Goal: Ask a question

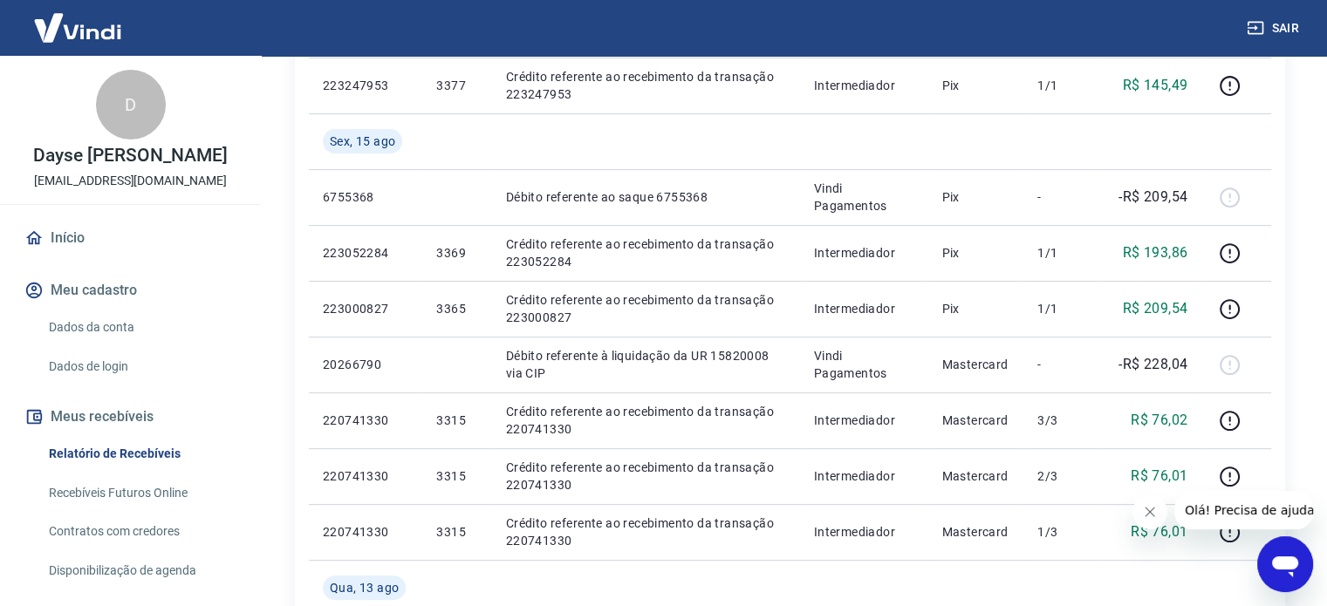
scroll to position [436, 0]
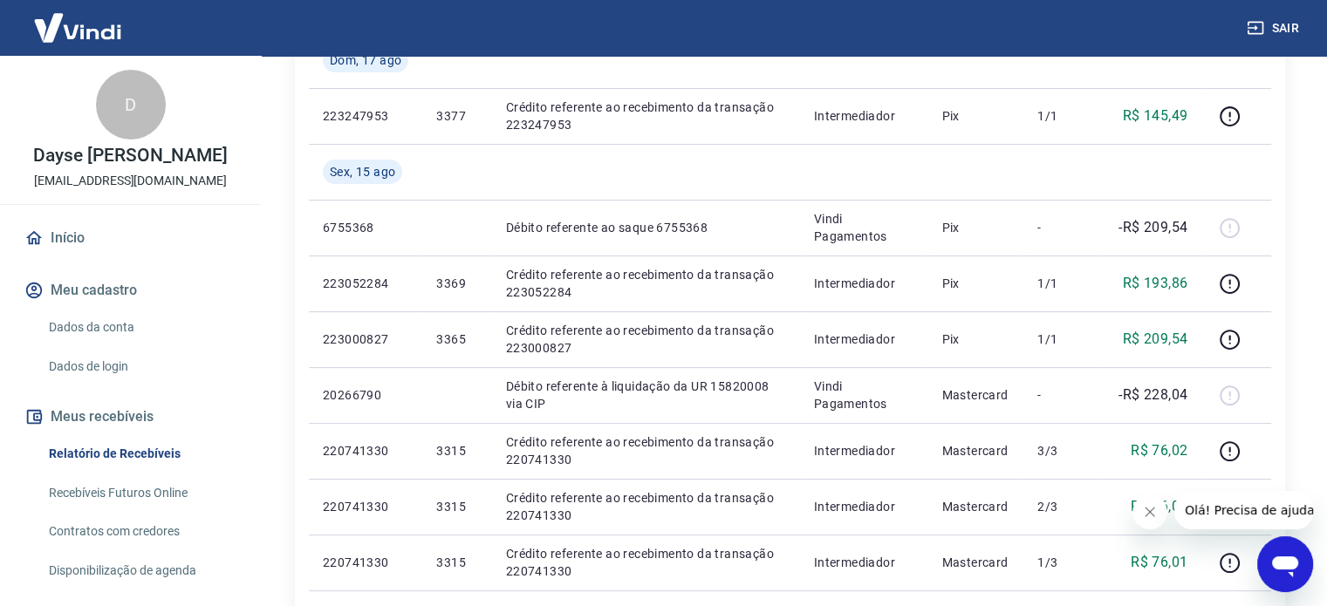
click at [1291, 563] on icon "Abrir janela de mensagens" at bounding box center [1285, 566] width 26 height 21
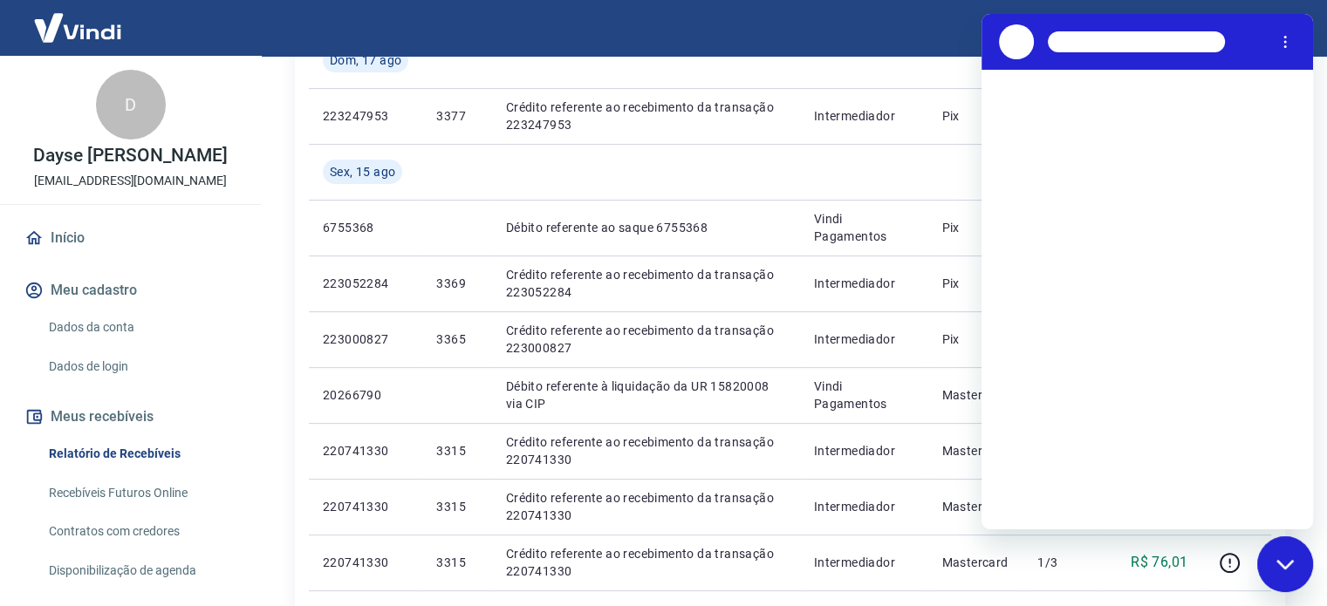
scroll to position [0, 0]
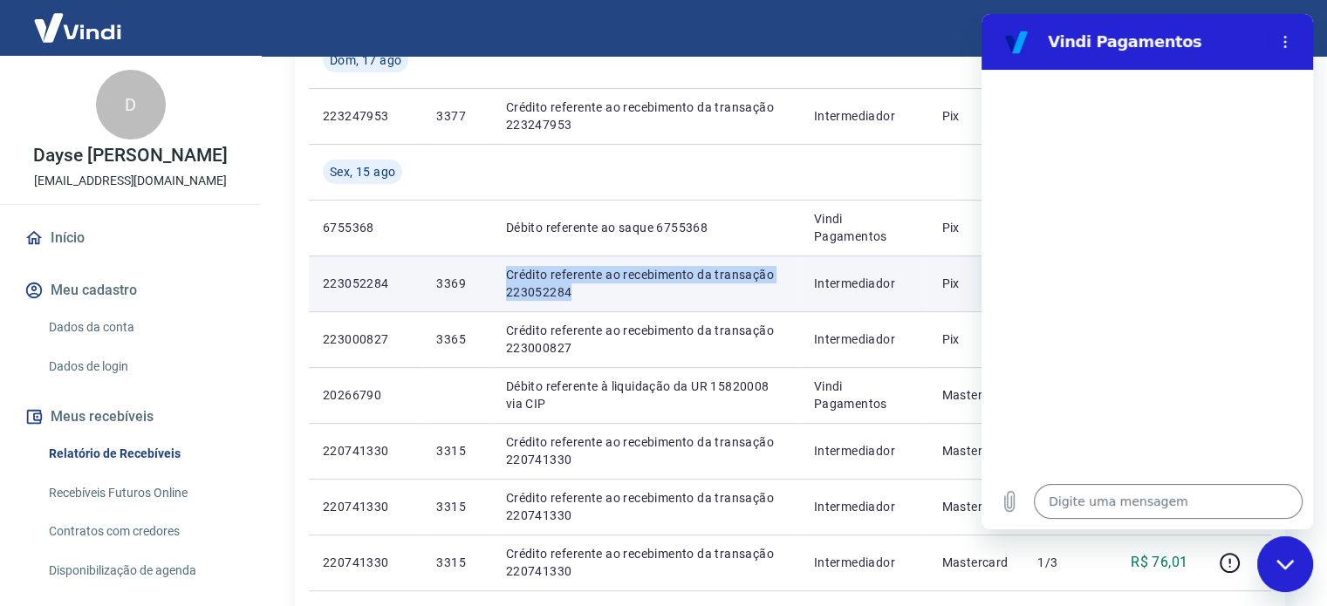
drag, startPoint x: 509, startPoint y: 275, endPoint x: 591, endPoint y: 293, distance: 84.9
click at [591, 293] on p "Crédito referente ao recebimento da transação 223052284" at bounding box center [646, 283] width 280 height 35
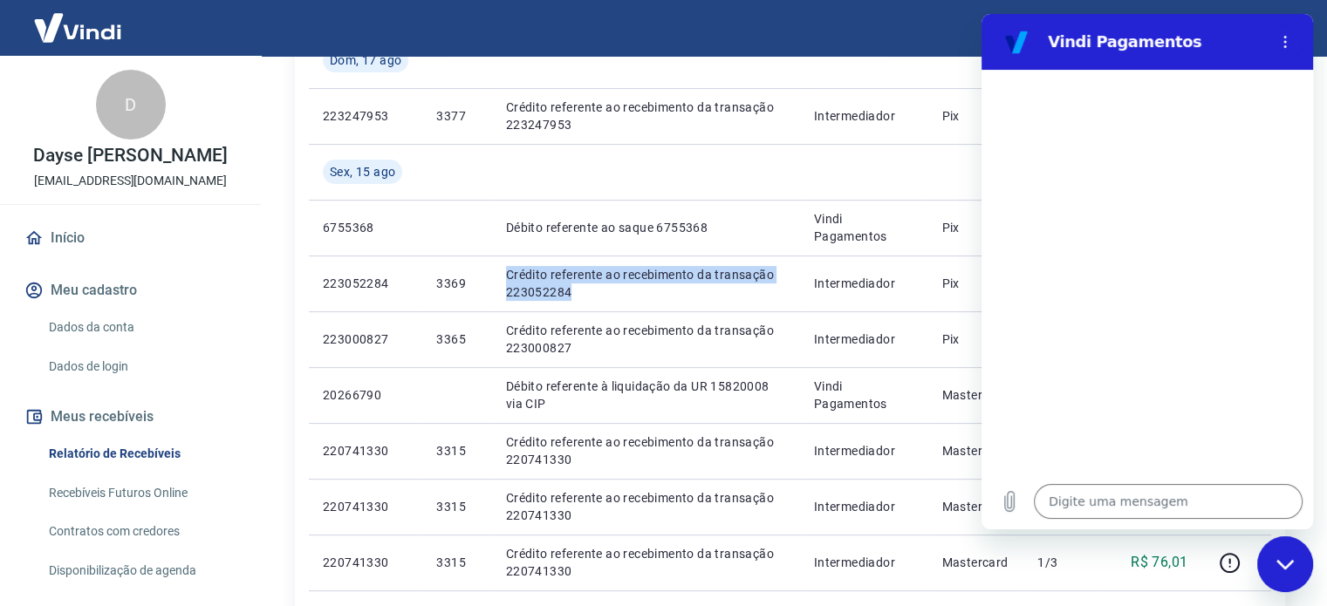
copy p "Crédito referente ao recebimento da transação 223052284"
click at [1079, 498] on textarea at bounding box center [1168, 501] width 269 height 35
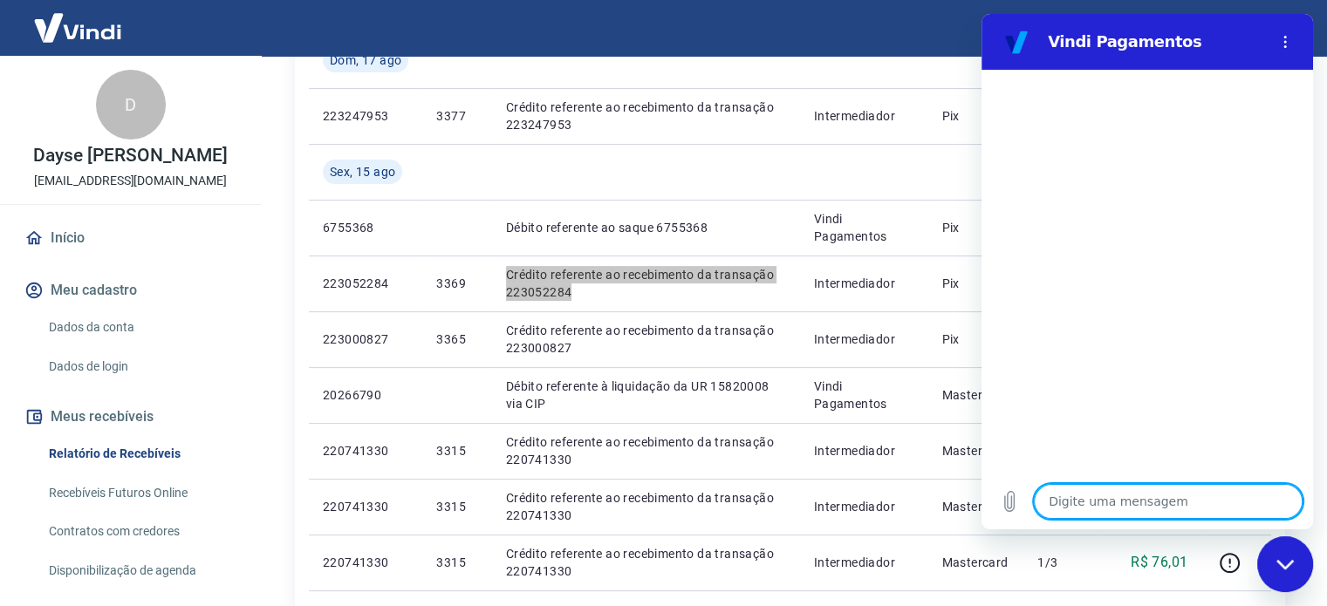
type textarea "B"
type textarea "x"
type textarea "Bo"
type textarea "x"
type textarea "Bom"
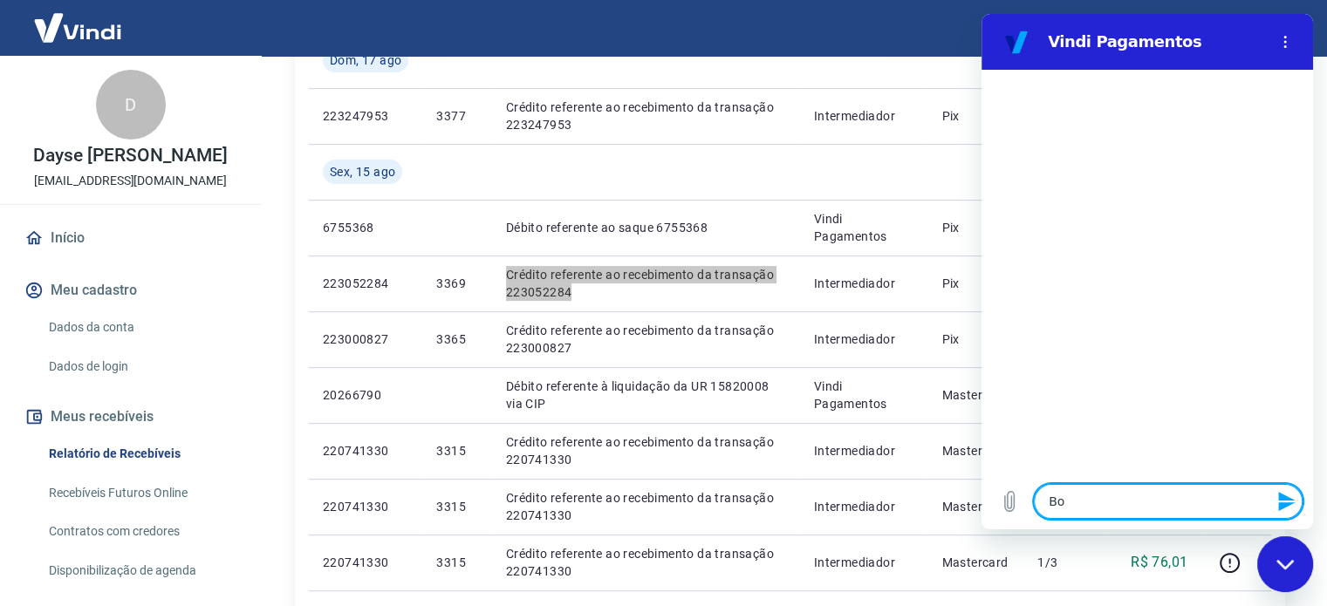
type textarea "x"
type textarea "Bom"
type textarea "x"
type textarea "Bom d"
type textarea "x"
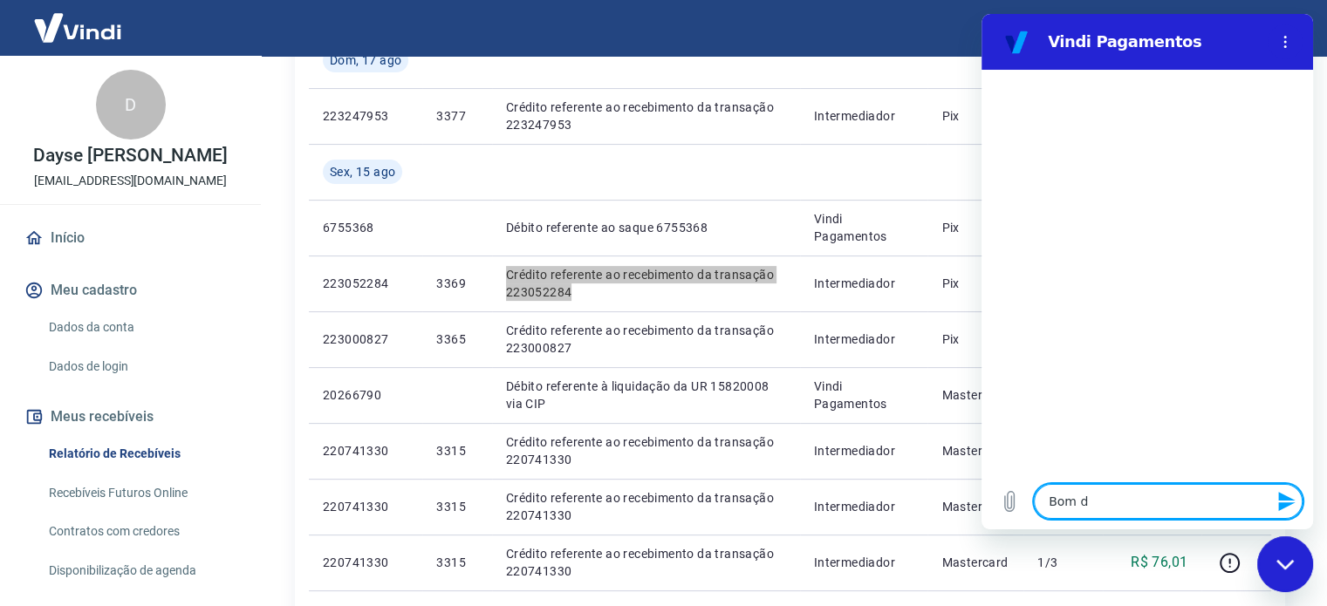
type textarea "Bom di"
type textarea "x"
type textarea "Bom dia"
type textarea "x"
type textarea "Bom dia!"
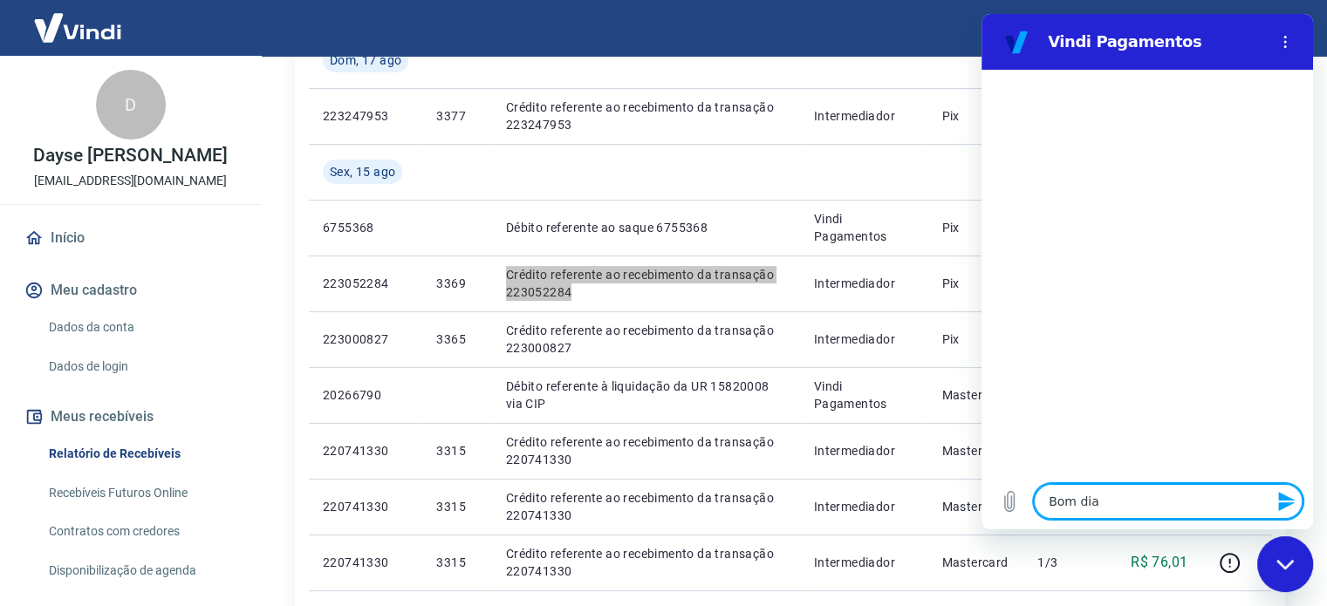
type textarea "x"
type textarea "Bom dia!"
type textarea "x"
type textarea "Bom dia! F"
type textarea "x"
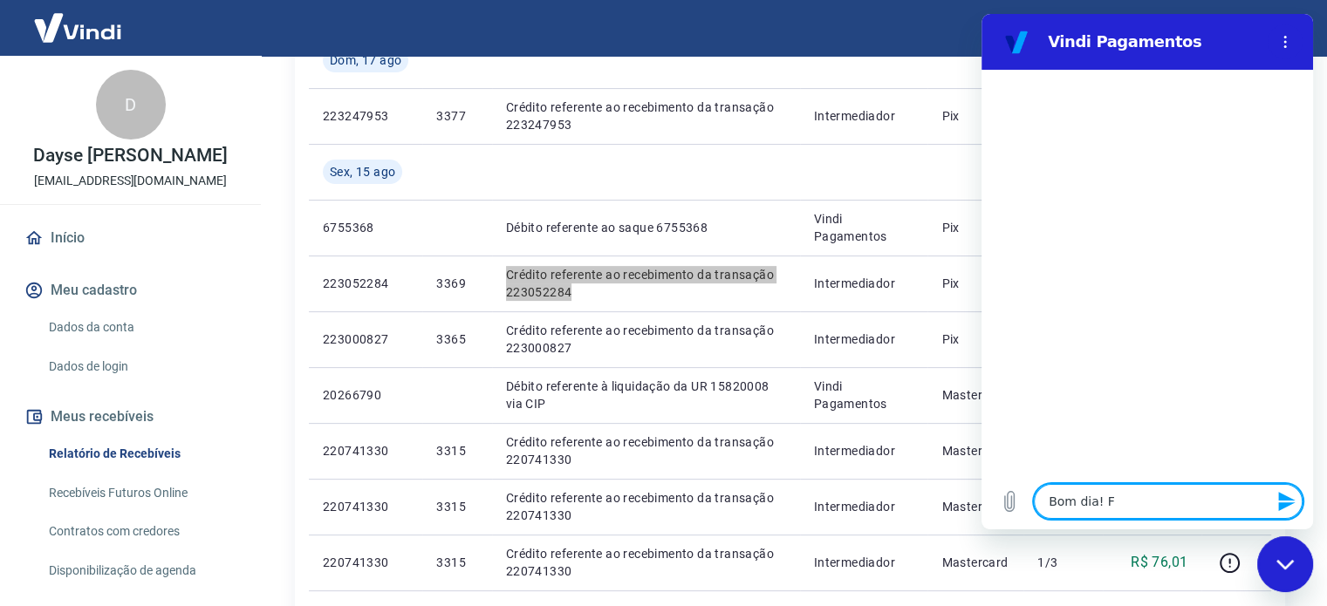
type textarea "Bom dia!"
type textarea "x"
type textarea "Bom dia! G"
type textarea "x"
type textarea "Bom dia! Go"
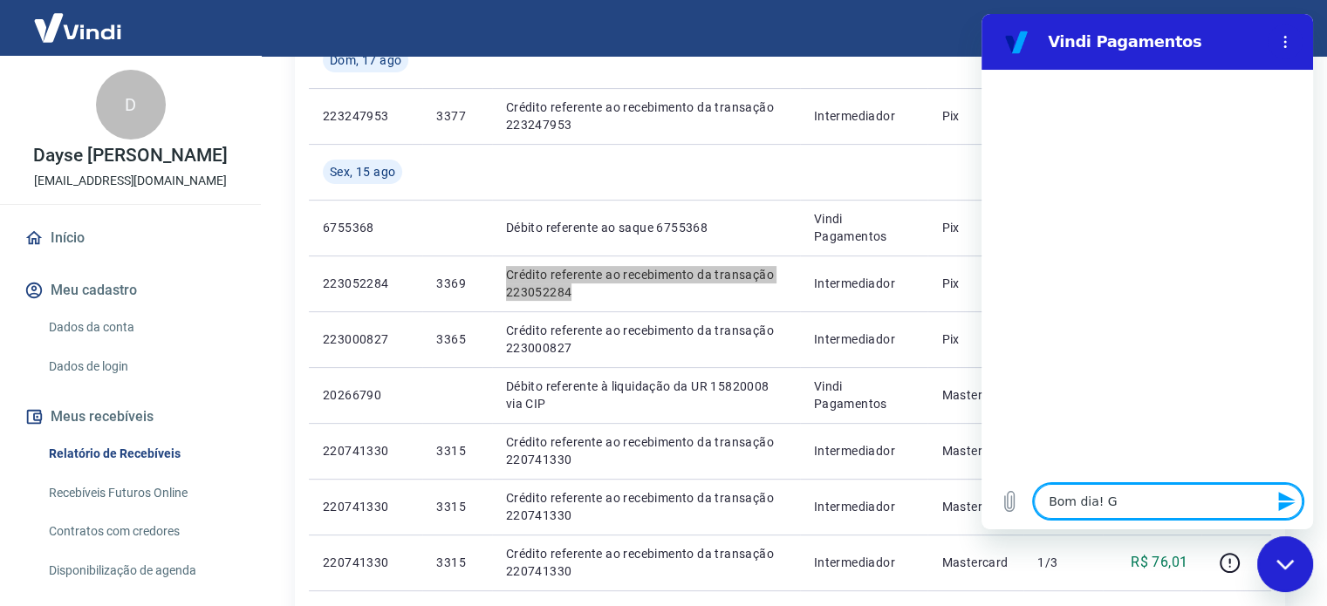
type textarea "x"
type textarea "Bom dia! Gos"
type textarea "x"
type textarea "Bom dia! Gost"
type textarea "x"
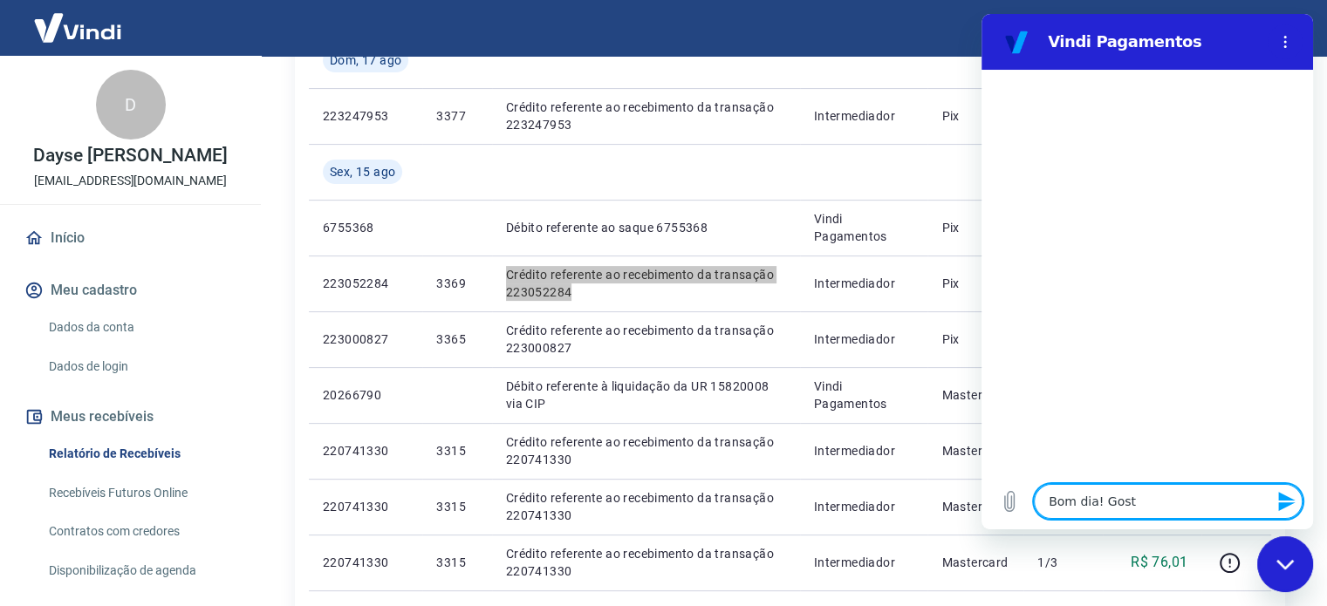
type textarea "Bom dia! Gosta"
type textarea "x"
type textarea "Bom dia! Gostar"
type textarea "x"
type textarea "Bom dia! Gostari"
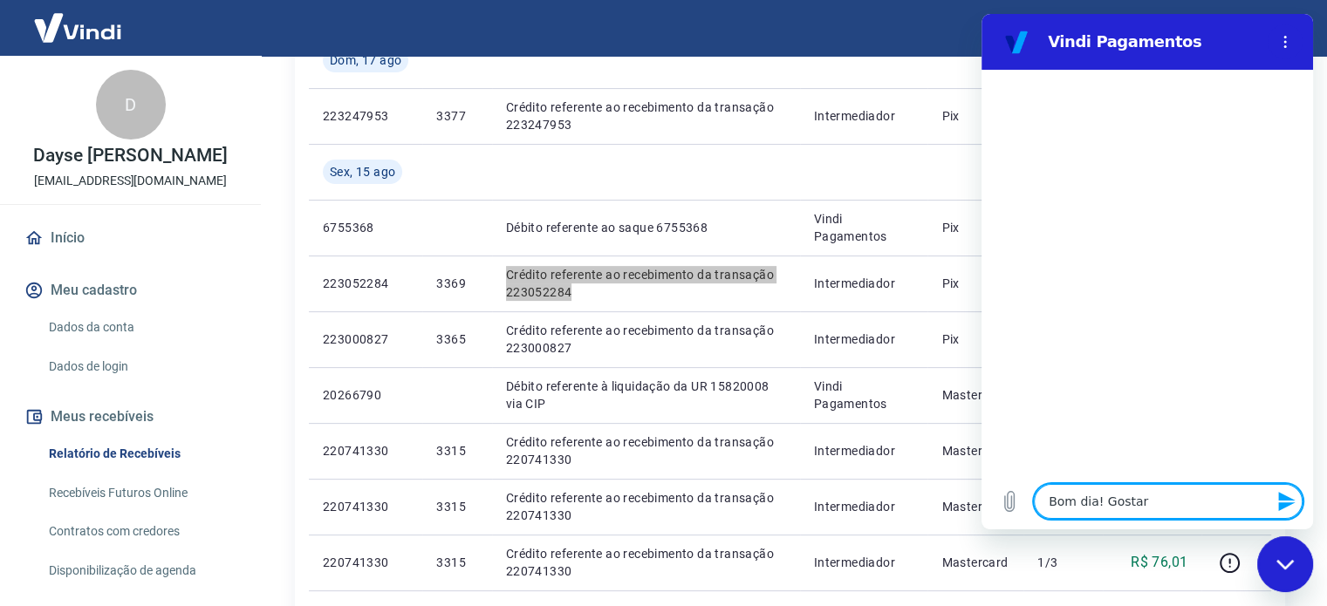
type textarea "x"
type textarea "Bom dia! [GEOGRAPHIC_DATA]"
type textarea "x"
type textarea "Bom dia! [GEOGRAPHIC_DATA]"
type textarea "x"
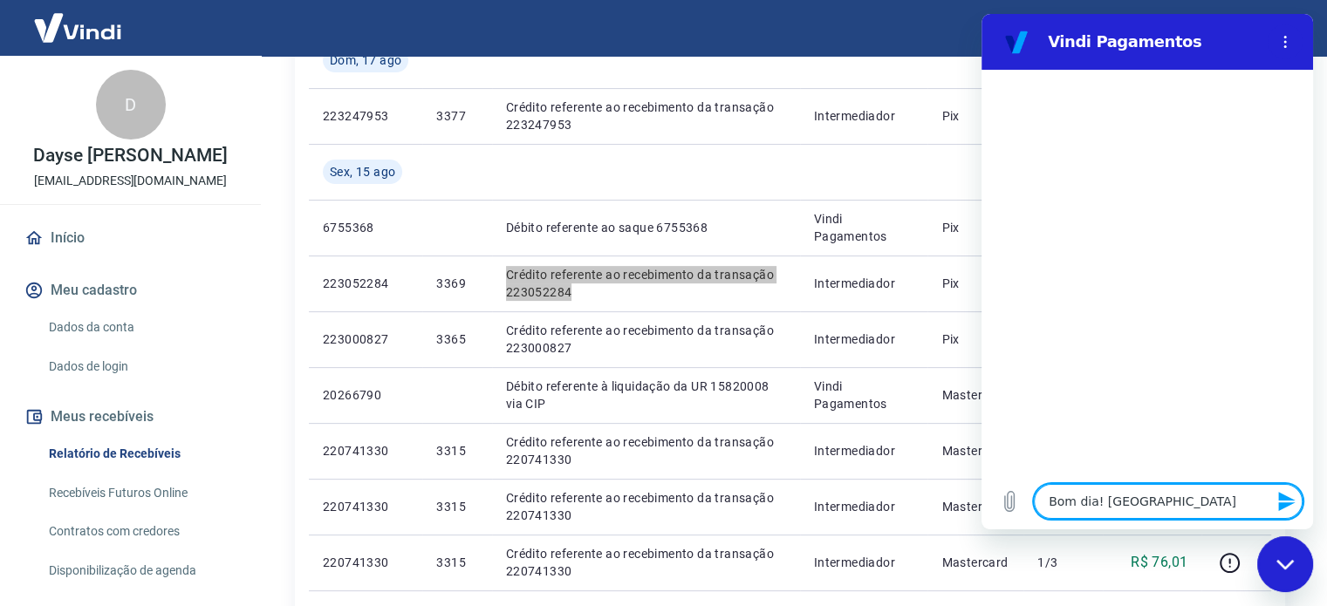
type textarea "Bom dia! Gostaria d"
type textarea "x"
type textarea "Bom dia! Gostaria de"
type textarea "x"
type textarea "Bom dia! Gostaria de"
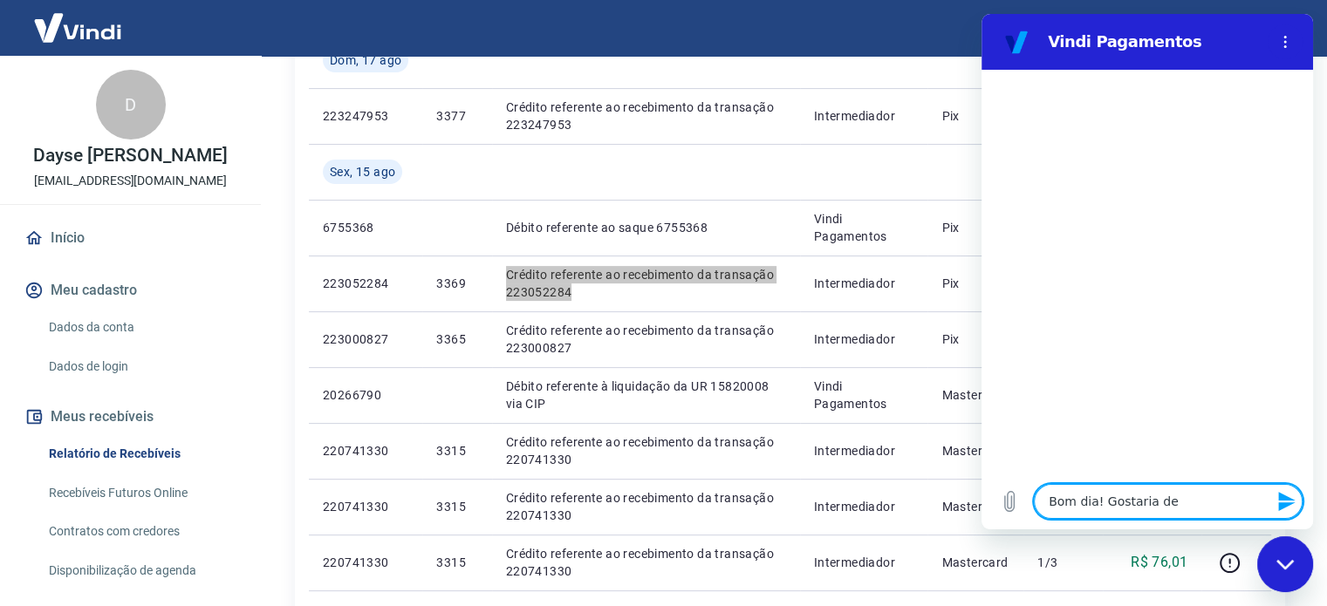
type textarea "x"
type textarea "Bom dia! Gostaria de p"
type textarea "x"
type textarea "Bom dia! Gostaria de pe"
type textarea "x"
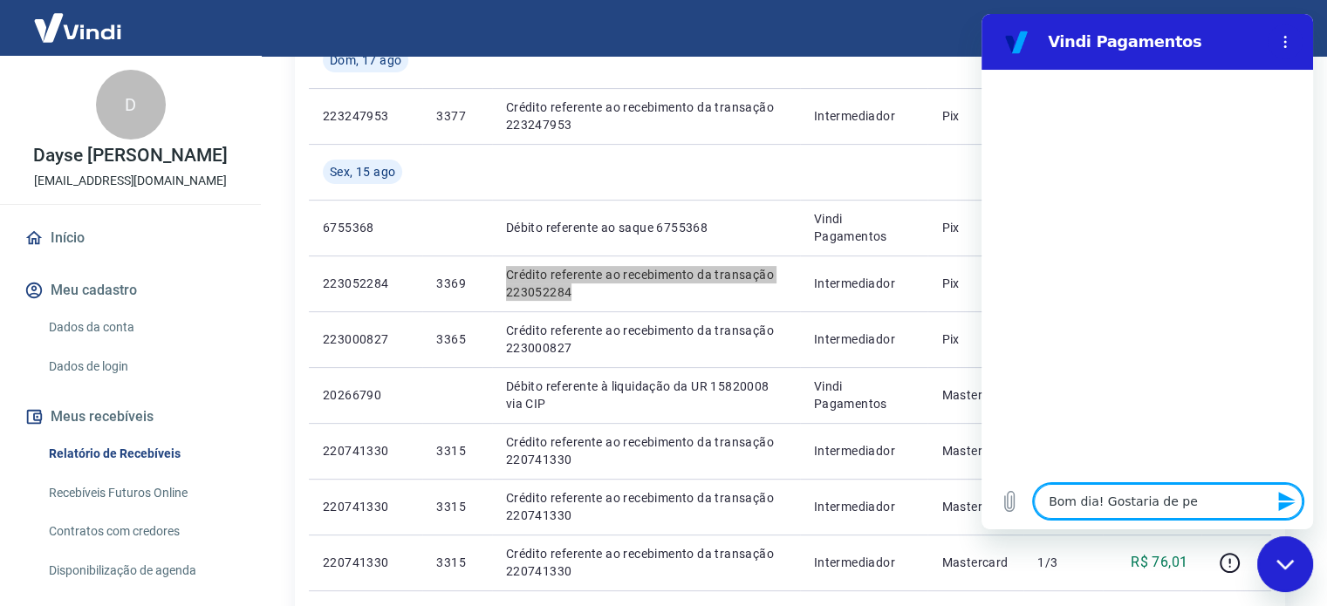
type textarea "Bom dia! Gostaria de per"
type textarea "x"
type textarea "Bom dia! Gostaria de [GEOGRAPHIC_DATA]"
type textarea "x"
type textarea "Bom dia! Gostaria de perun"
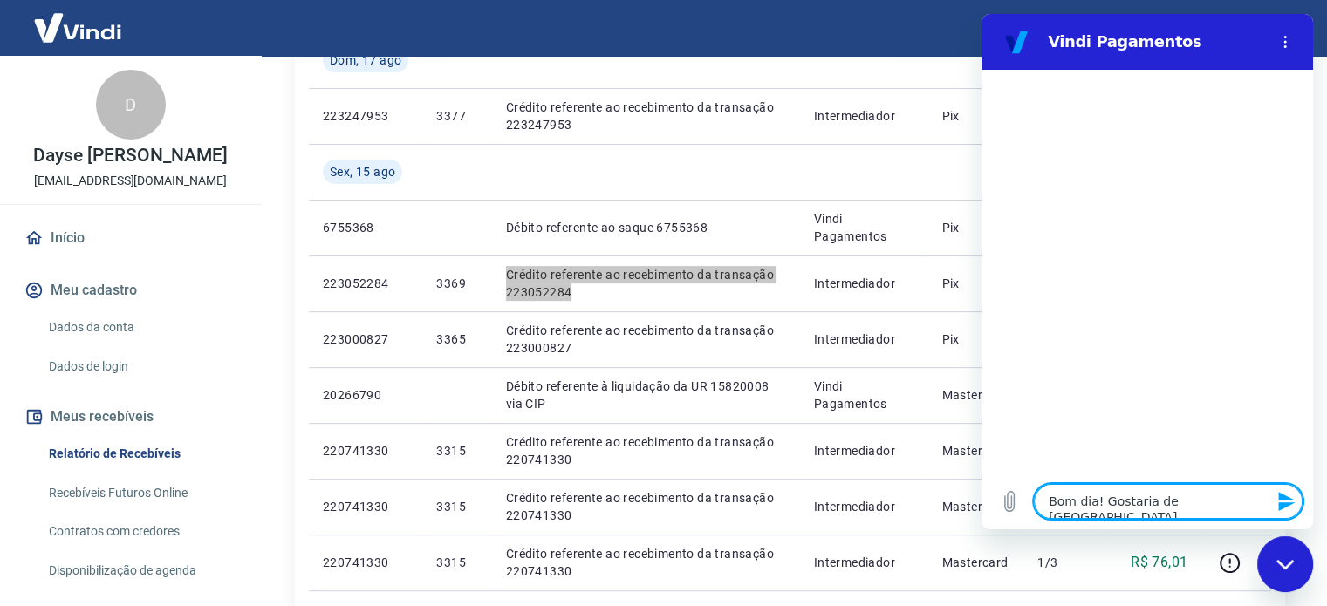
type textarea "x"
type textarea "Bom dia! Gostaria de perunt"
type textarea "x"
type textarea "Bom dia! Gostaria de perunta"
type textarea "x"
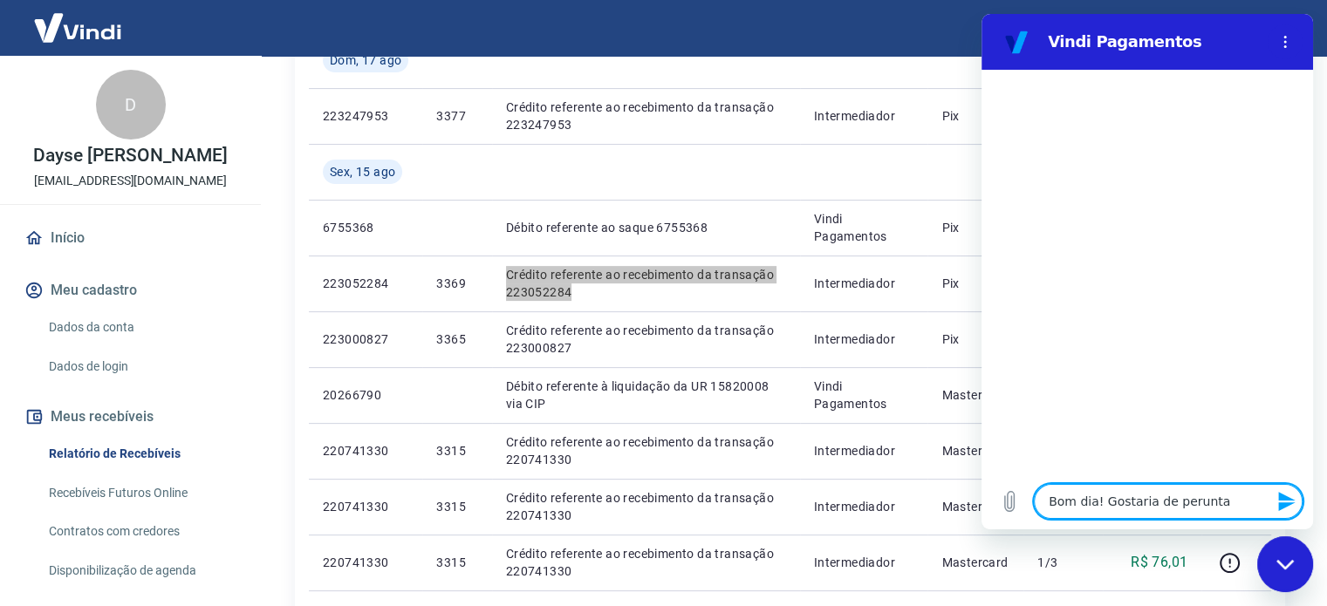
type textarea "Bom dia! Gostaria de peruntar"
type textarea "x"
type textarea "Bom dia! Gostaria de peruntar"
type textarea "x"
type textarea "Bom dia! Gostaria de peruntar s"
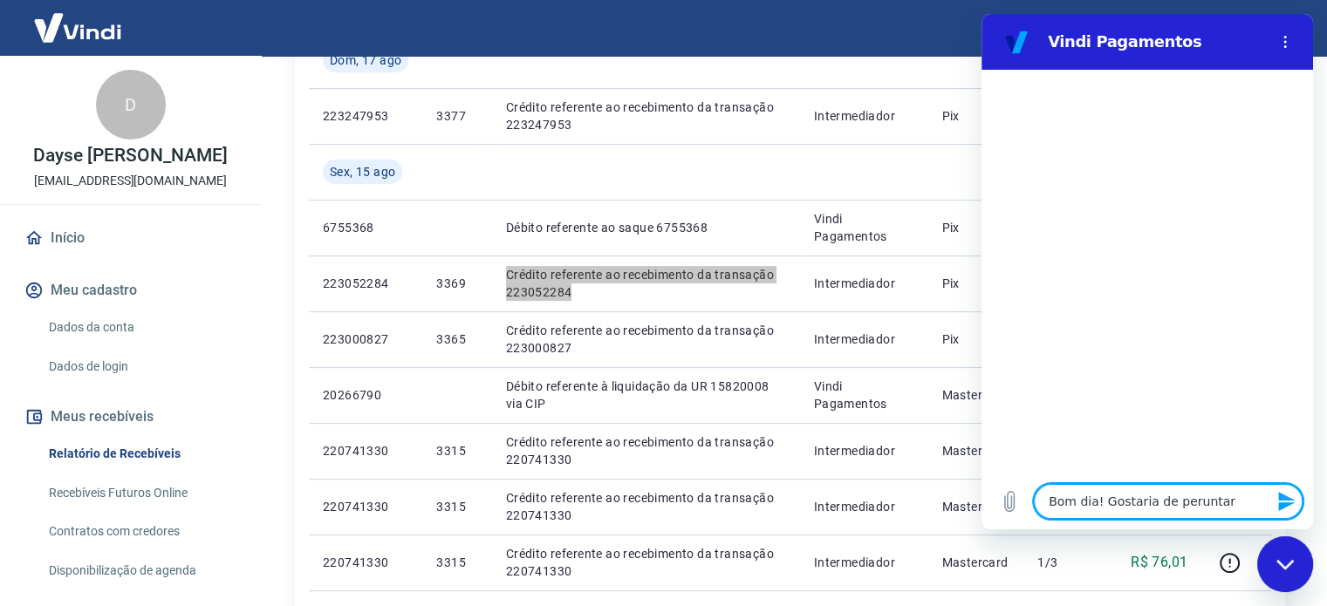
type textarea "x"
type textarea "Bom dia! Gostaria de peruntar so"
type textarea "x"
type textarea "Bom dia! Gostaria de peruntar sob"
type textarea "x"
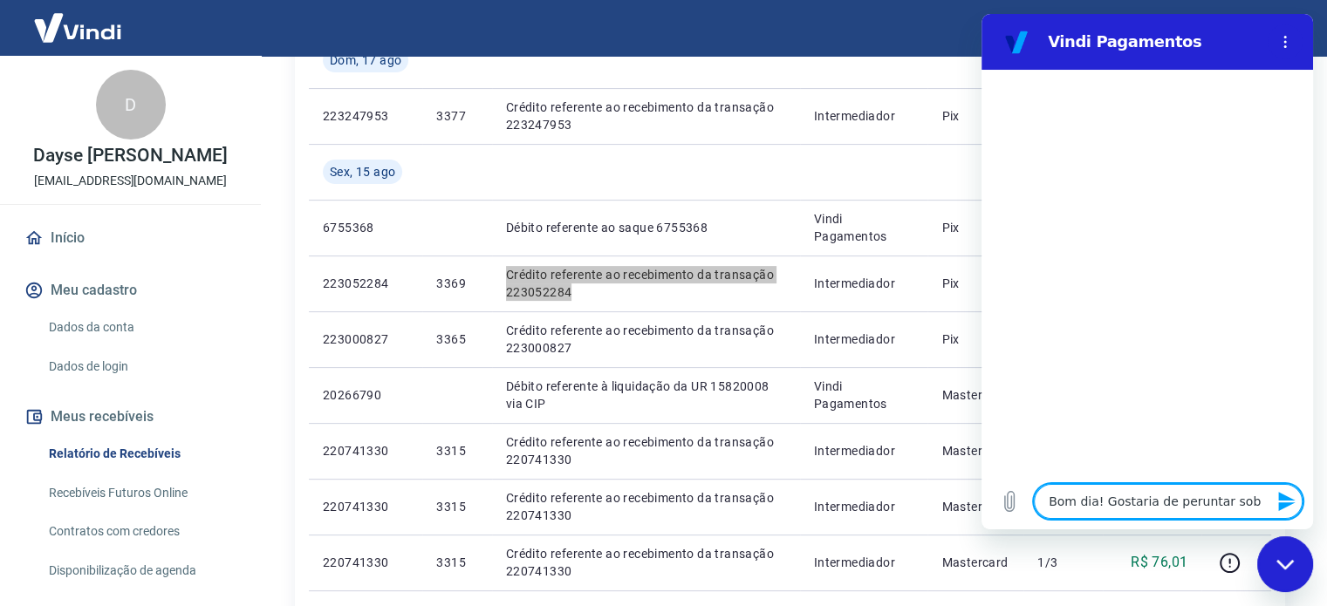
type textarea "Bom dia! Gostaria de peruntar sobr"
type textarea "x"
type textarea "Bom dia! Gostaria de peruntar sobre"
type textarea "x"
type textarea "Bom dia! Gostaria de peruntar sobre"
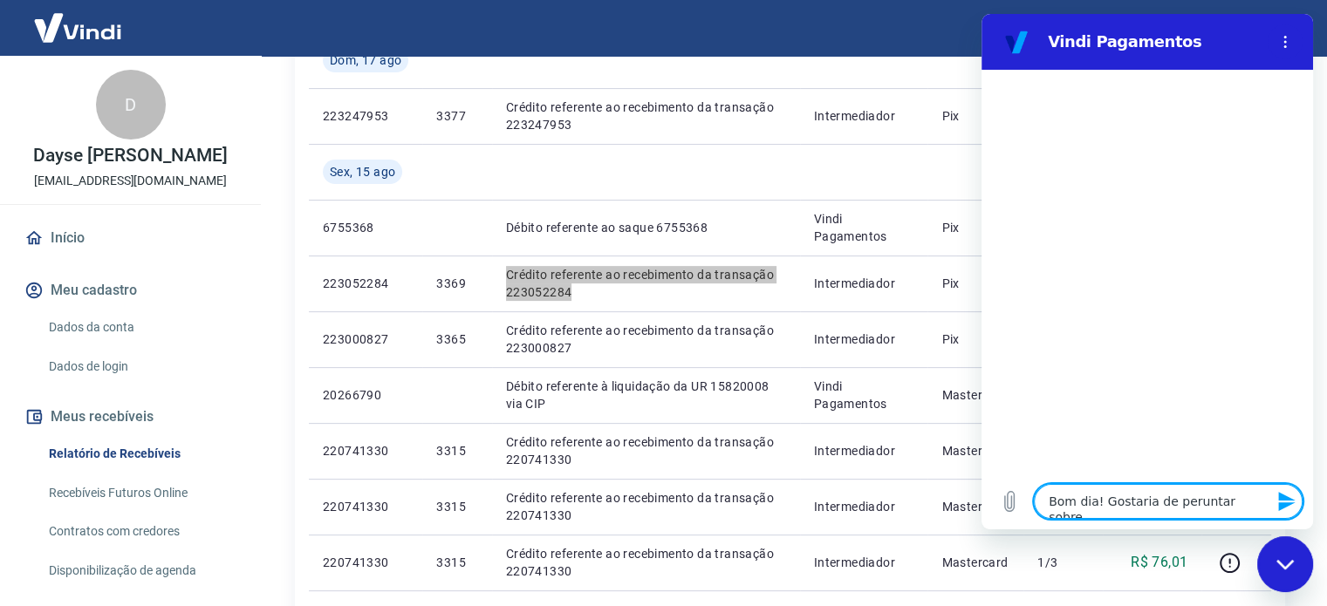
type textarea "x"
type textarea "Bom dia! Gostaria de peruntar sobre o"
type textarea "x"
type textarea "Bom dia! Gostaria de peruntar sobre o"
type textarea "x"
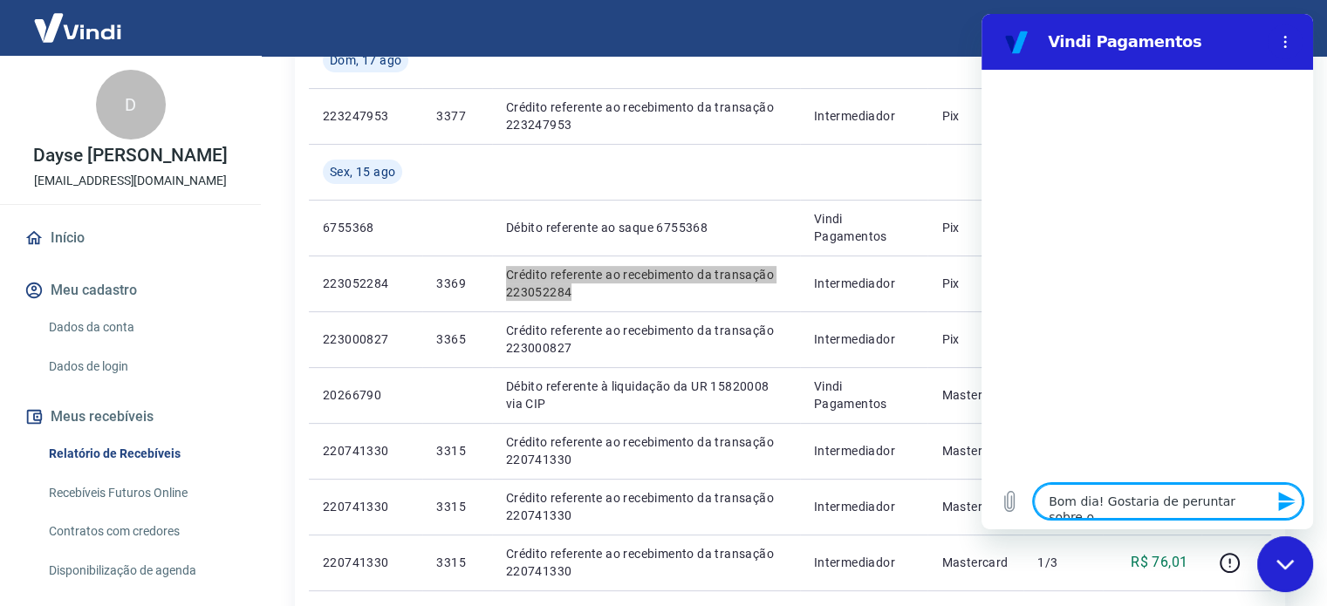
type textarea "Bom dia! Gostaria de peruntar sobre o c"
type textarea "x"
type textarea "Bom dia! Gostaria de peruntar sobre o cr"
type textarea "x"
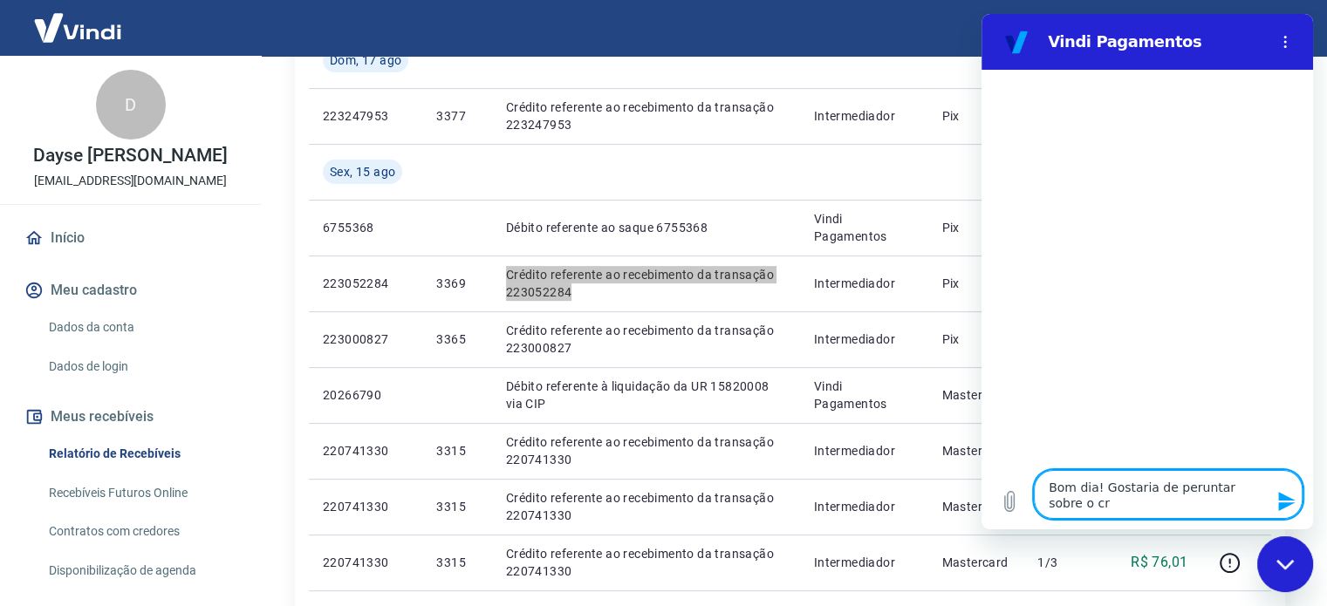
type textarea "Bom dia! Gostaria de peruntar sobre o cré"
type textarea "x"
type textarea "Bom dia! Gostaria de peruntar sobre o créd"
type textarea "x"
type textarea "Bom dia! Gostaria de peruntar sobre o crédi"
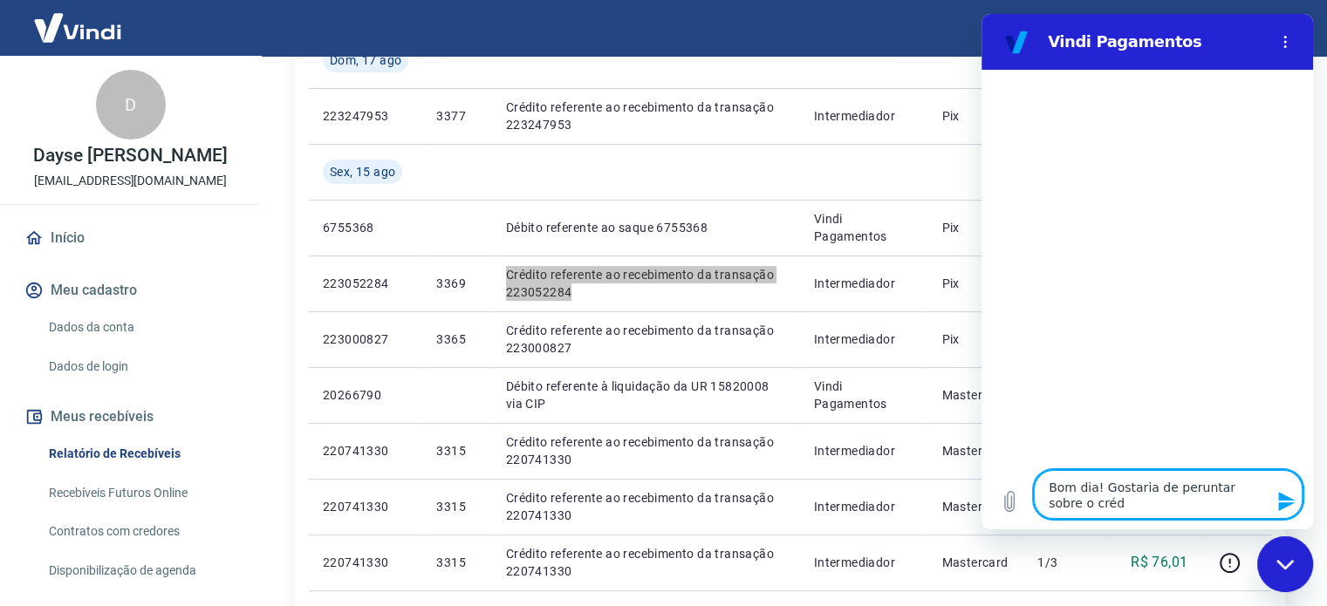
type textarea "x"
type textarea "Bom dia! Gostaria de peruntar sobre o crédit"
type textarea "x"
type textarea "Bom dia! Gostaria de peruntar sobre o crédito"
type textarea "x"
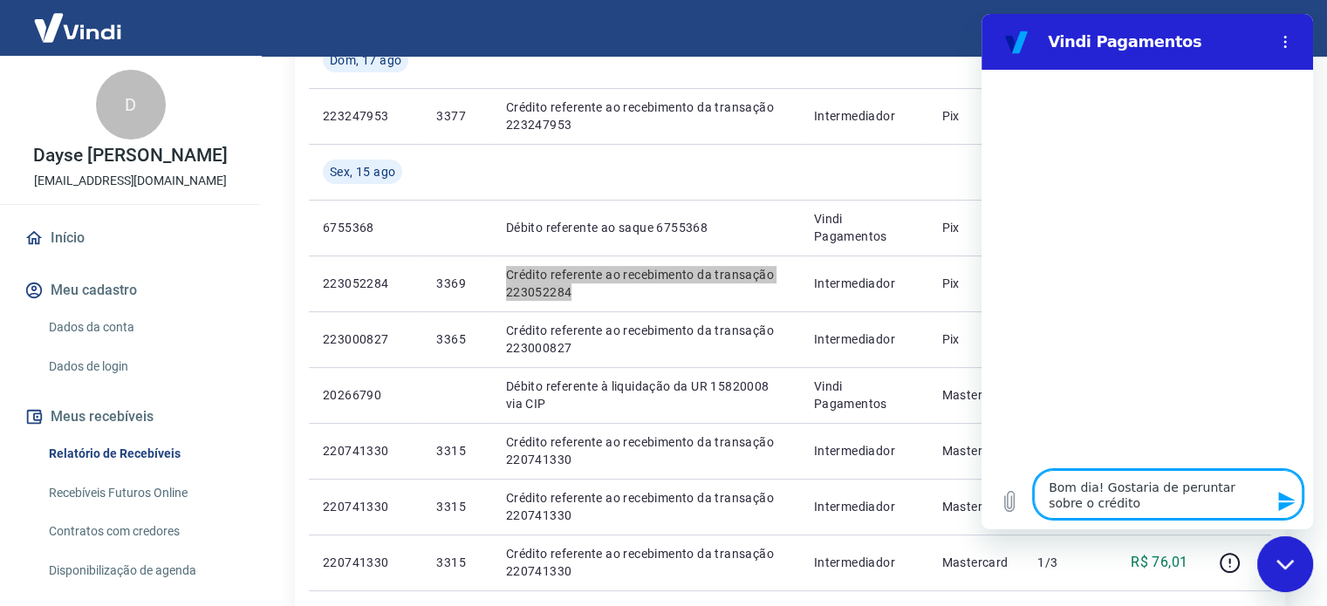
type textarea "Bom dia! Gostaria de peruntar sobre o crédito"
type textarea "x"
type textarea "Bom dia! Gostaria de peruntar sobre o crédito q"
type textarea "x"
type textarea "Bom dia! Gostaria de peruntar sobre o crédito qu"
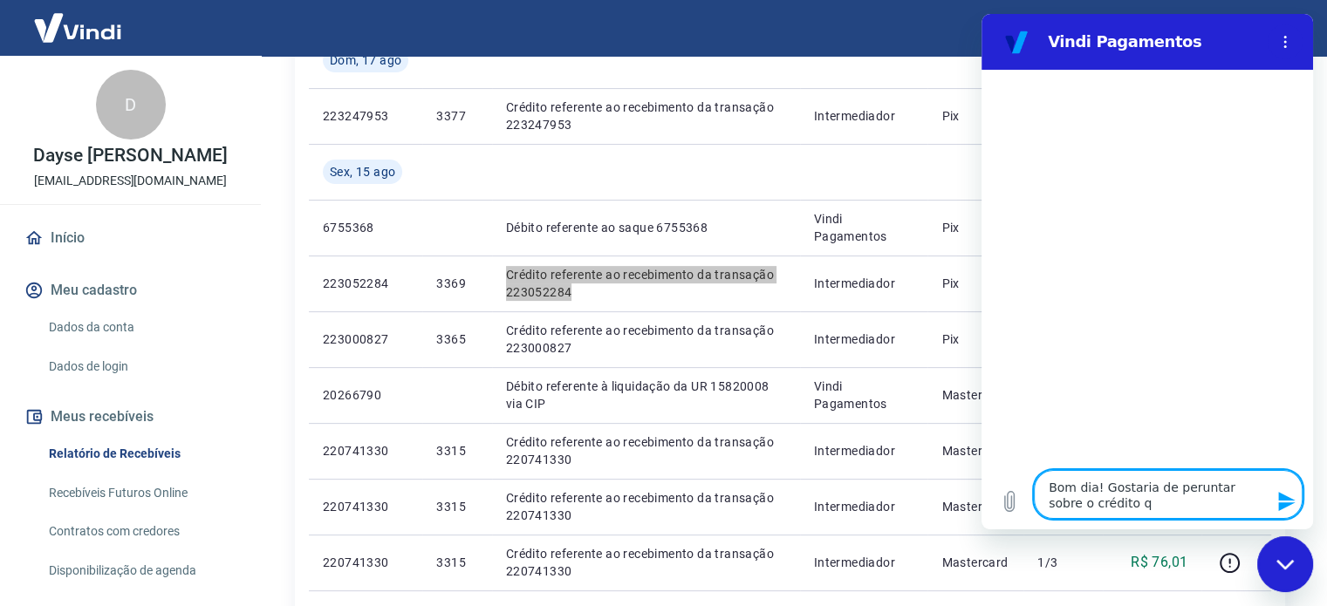
type textarea "x"
type textarea "Bom dia! Gostaria de peruntar sobre o crédito que"
type textarea "x"
type textarea "Bom dia! Gostaria de peruntar sobre o crédito que"
type textarea "x"
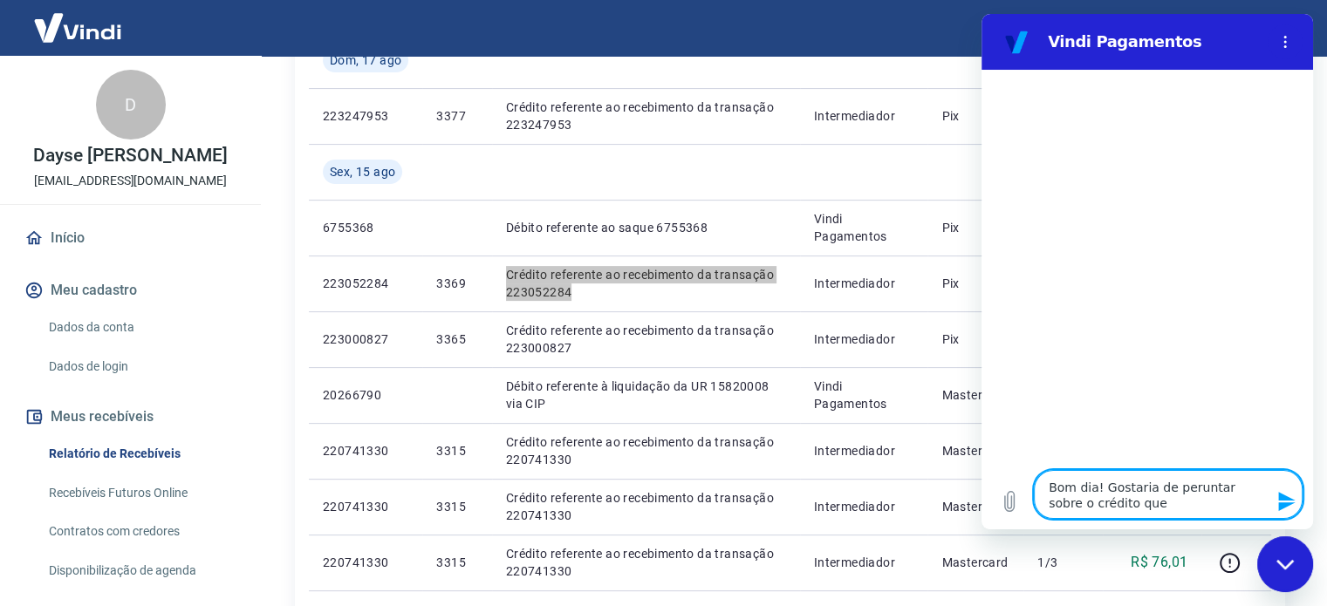
type textarea "Bom dia! Gostaria de peruntar sobre o crédito que a"
type textarea "x"
type textarea "Bom dia! Gostaria de peruntar sobre o crédito que ai"
type textarea "x"
type textarea "Bom dia! Gostaria de peruntar sobre o crédito que ain"
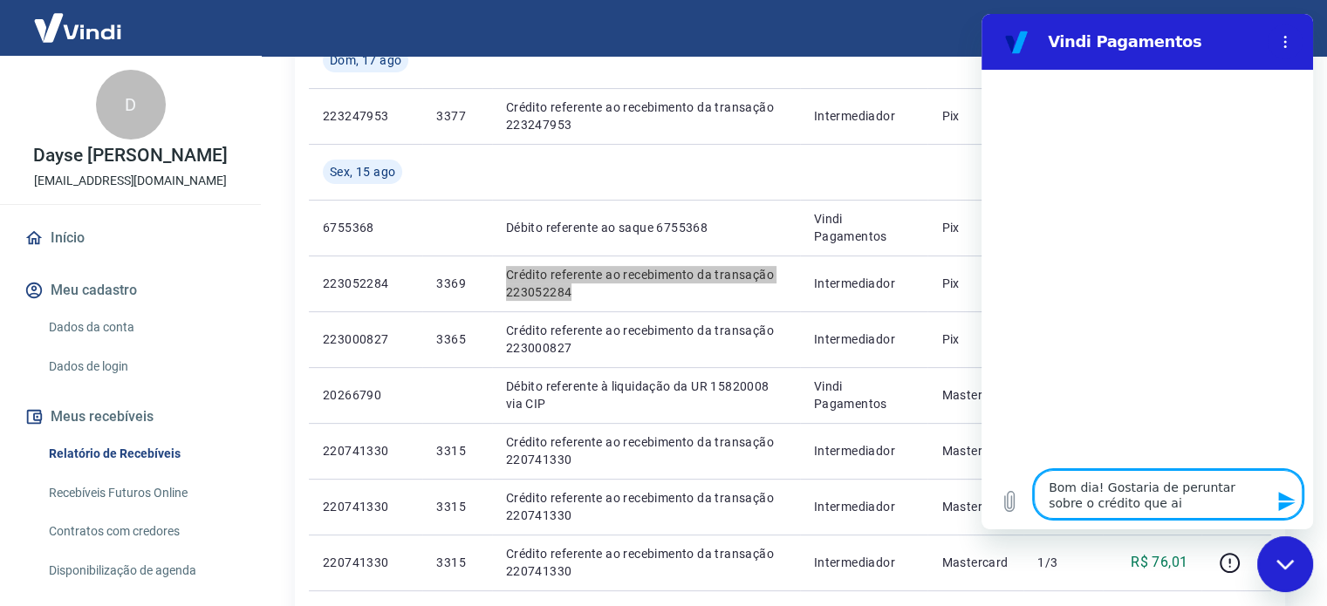
type textarea "x"
type textarea "Bom dia! Gostaria de peruntar sobre o crédito que aind"
type textarea "x"
type textarea "Bom dia! Gostaria de peruntar sobre o crédito que ainda"
type textarea "x"
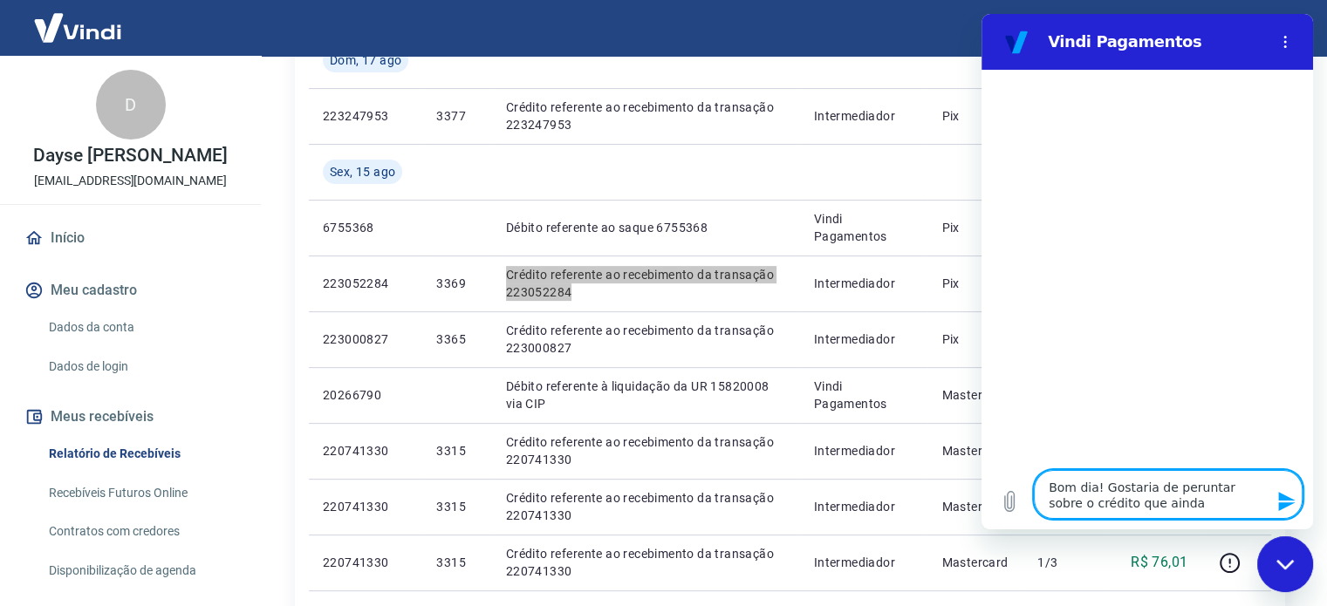
type textarea "Bom dia! Gostaria de peruntar sobre o crédito que ainda"
type textarea "x"
type textarea "Bom dia! Gostaria de peruntar sobre o crédito que ainda n"
type textarea "x"
type textarea "Bom dia! Gostaria de peruntar sobre o crédito que ainda nã"
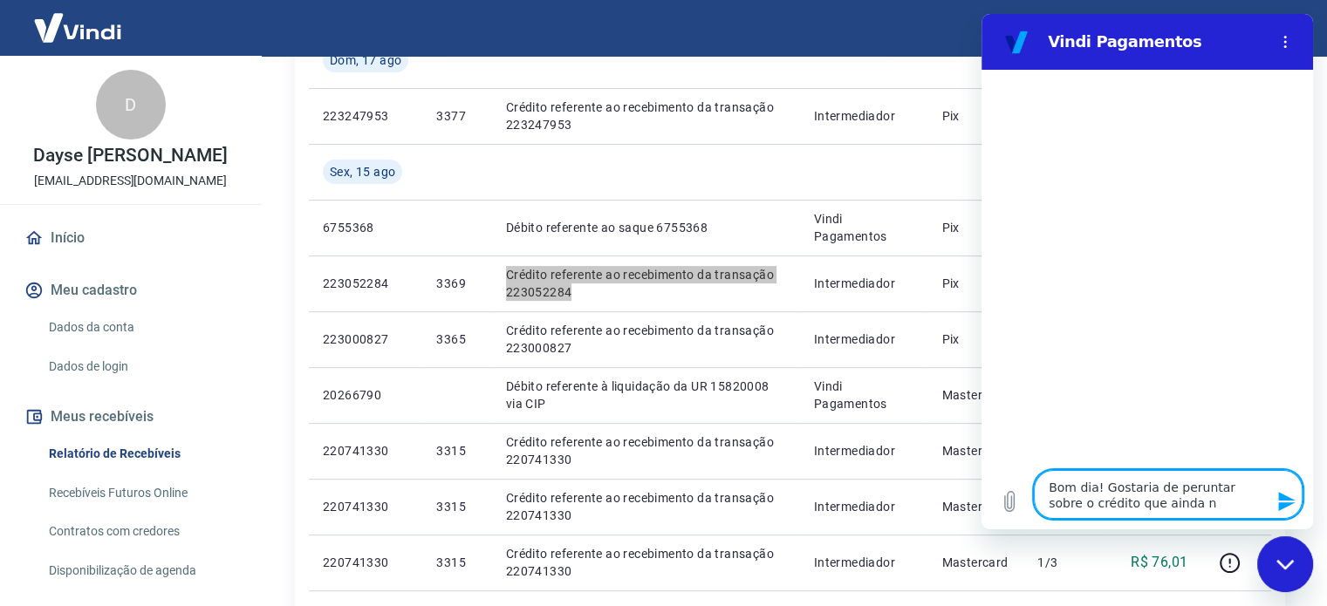
type textarea "x"
type textarea "Bom dia! Gostaria de peruntar sobre o crédito que ainda não"
type textarea "x"
type textarea "Bom dia! Gostaria de peruntar sobre o crédito que ainda não"
type textarea "x"
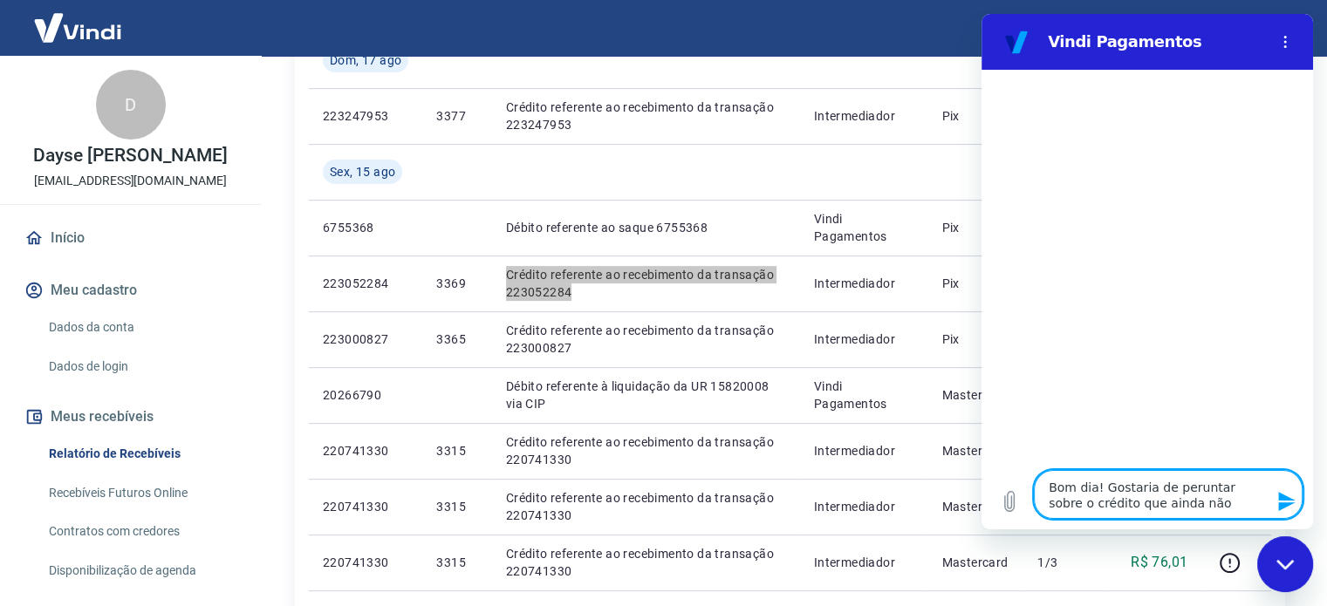
type textarea "Bom dia! Gostaria de peruntar sobre o crédito que ainda não f"
type textarea "x"
type textarea "Bom dia! Gostaria de peruntar sobre o crédito que ainda não fo"
type textarea "x"
type textarea "Bom dia! Gostaria de peruntar sobre o crédito que ainda não foi"
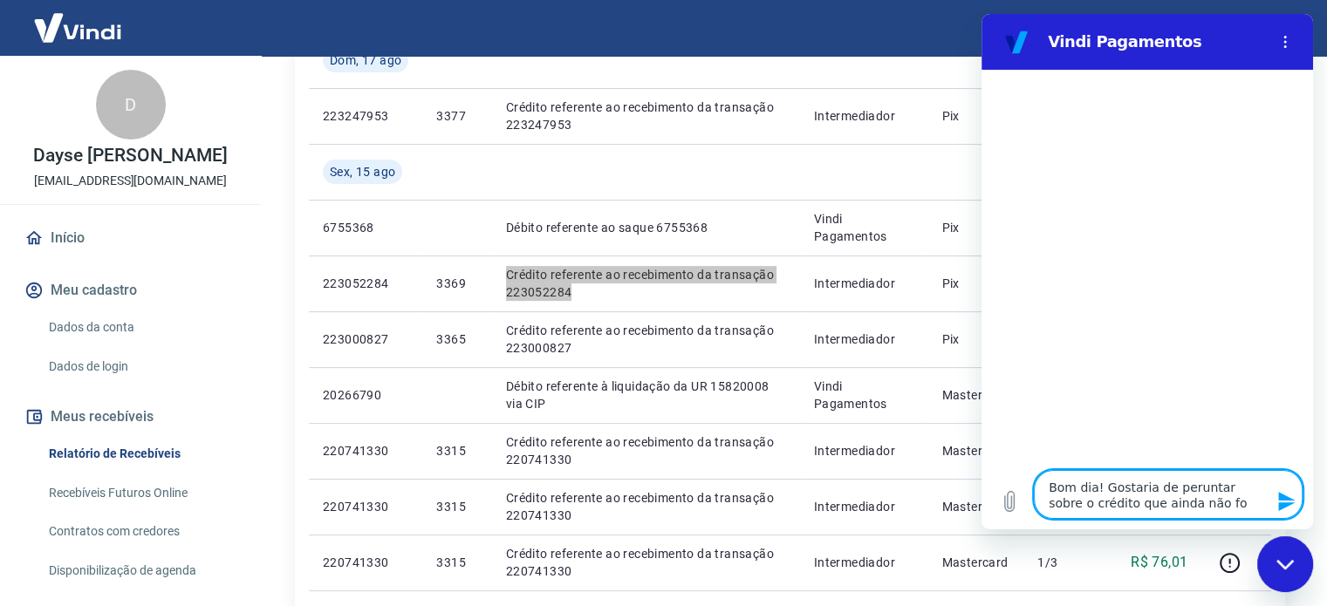
type textarea "x"
type textarea "Bom dia! Gostaria de peruntar sobre o crédito que ainda não foi"
type textarea "x"
type textarea "Bom dia! Gostaria de peruntar sobre o crédito que ainda não foi e"
type textarea "x"
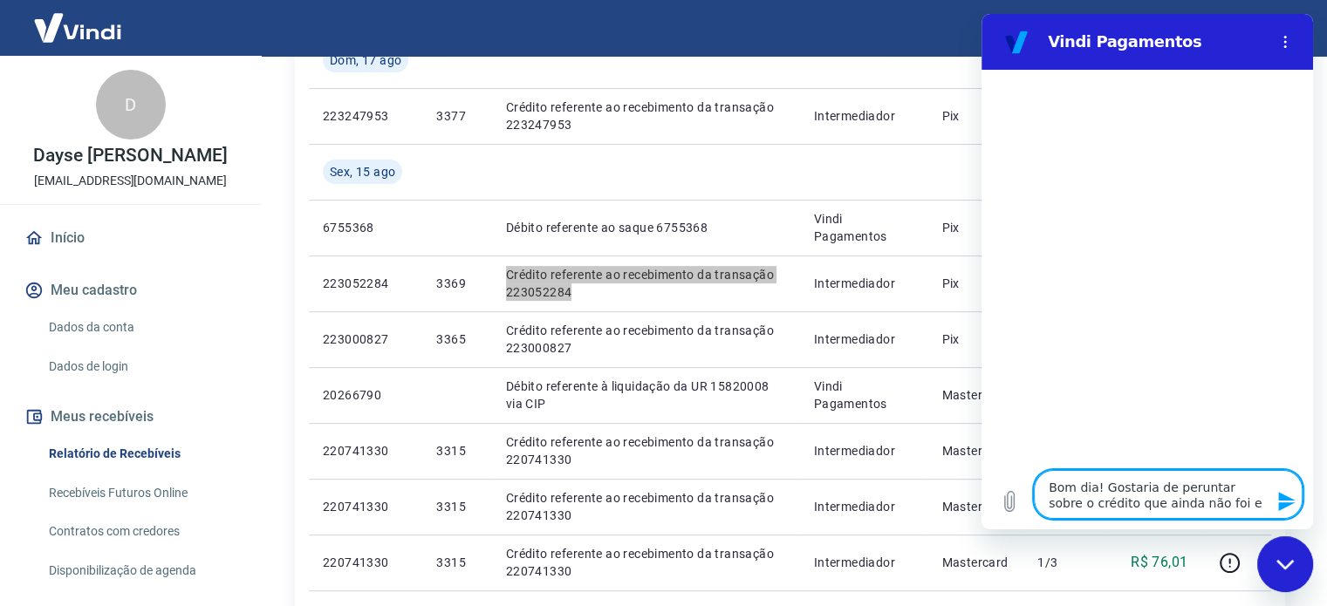
type textarea "Bom dia! Gostaria de peruntar sobre o crédito que ainda não foi ef"
type textarea "x"
type textarea "Bom dia! Gostaria de peruntar sobre o crédito que ainda não foi efe"
type textarea "x"
type textarea "Bom dia! Gostaria de peruntar sobre o crédito que ainda não foi efet"
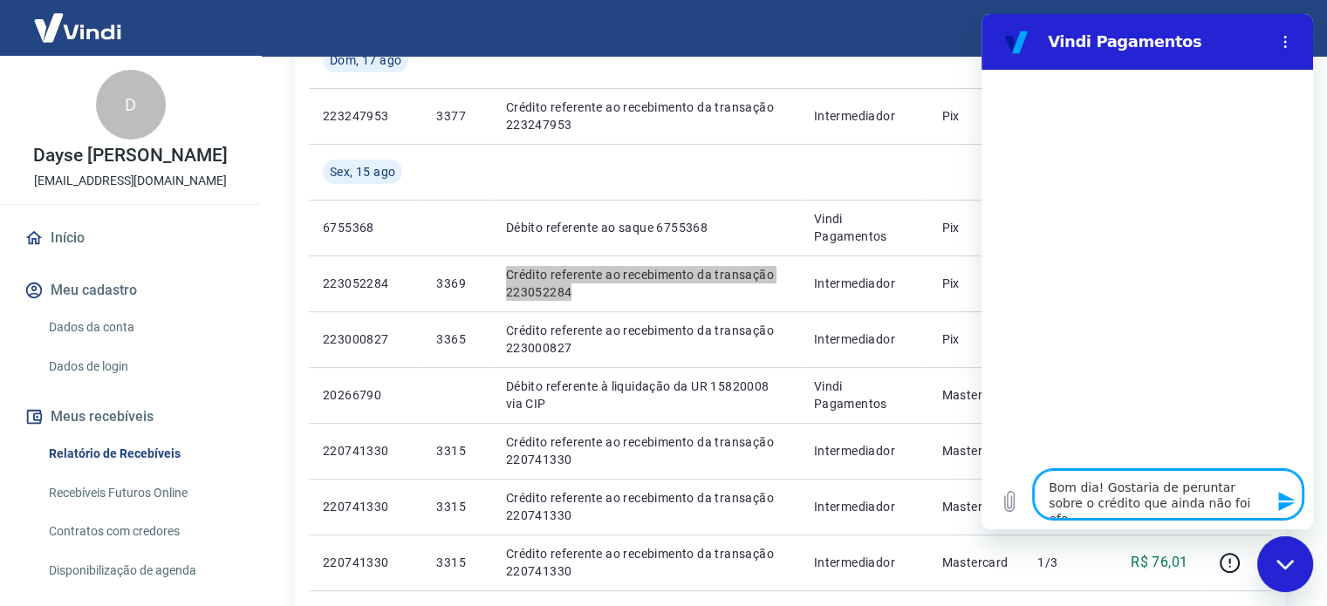
type textarea "x"
type textarea "Bom dia! Gostaria de peruntar sobre o crédito que ainda não foi efeti"
type textarea "x"
type textarea "Bom dia! Gostaria de peruntar sobre o crédito que ainda não foi efetiv"
type textarea "x"
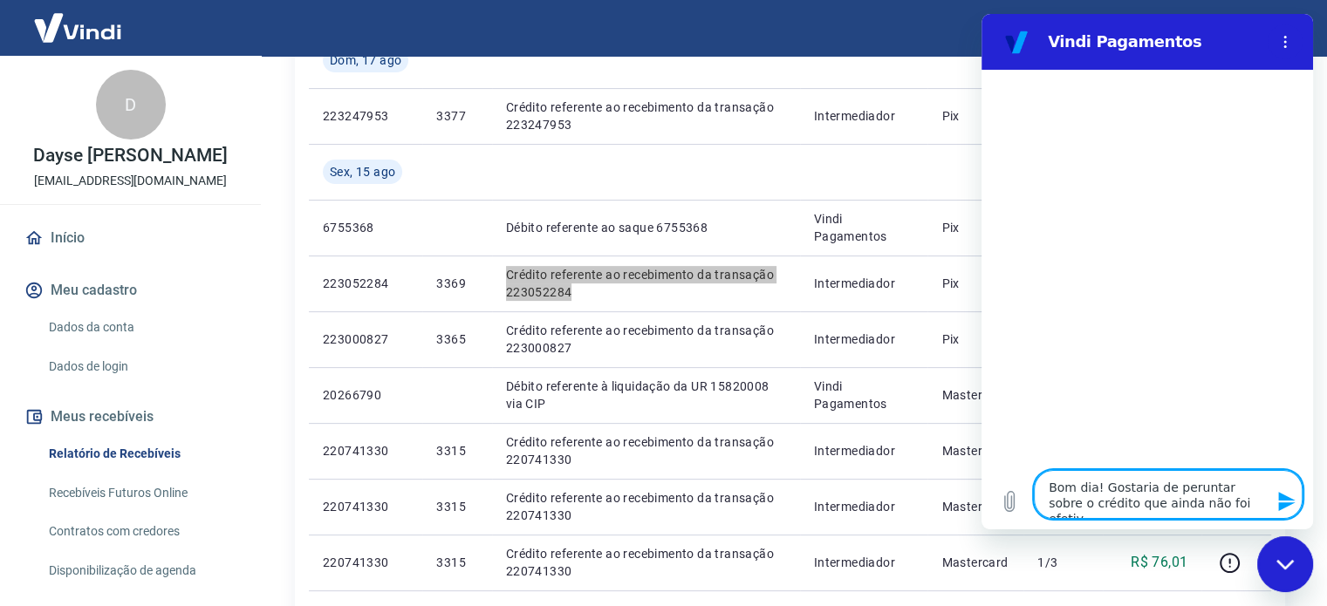
type textarea "Bom dia! Gostaria de peruntar sobre o crédito que ainda não foi efetiva"
type textarea "x"
type textarea "Bom dia! Gostaria de peruntar sobre o crédito que ainda não foi efetivad"
type textarea "x"
type textarea "Bom dia! Gostaria de peruntar sobre o crédito que ainda não foi efetivado"
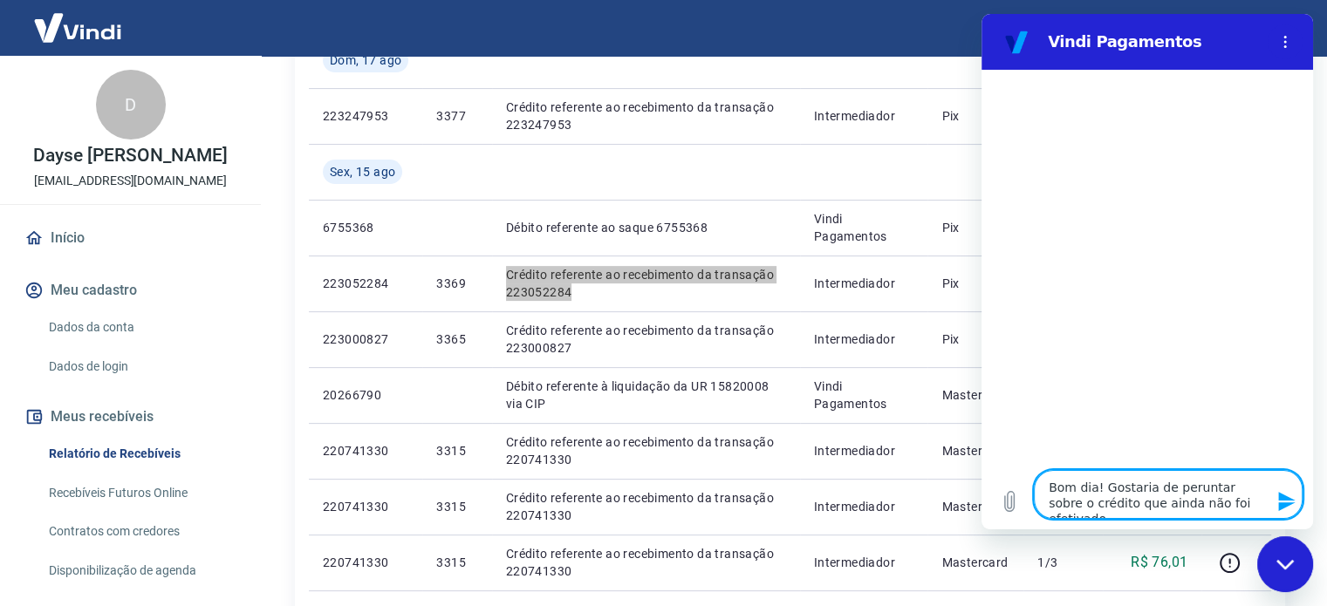
type textarea "x"
type textarea "Bom dia! Gostaria de peruntar sobre o crédito que ainda não foi efetivado:"
type textarea "x"
type textarea "Bom dia! Gostaria de peruntar sobre o crédito que ainda não foi efetivado:"
type textarea "x"
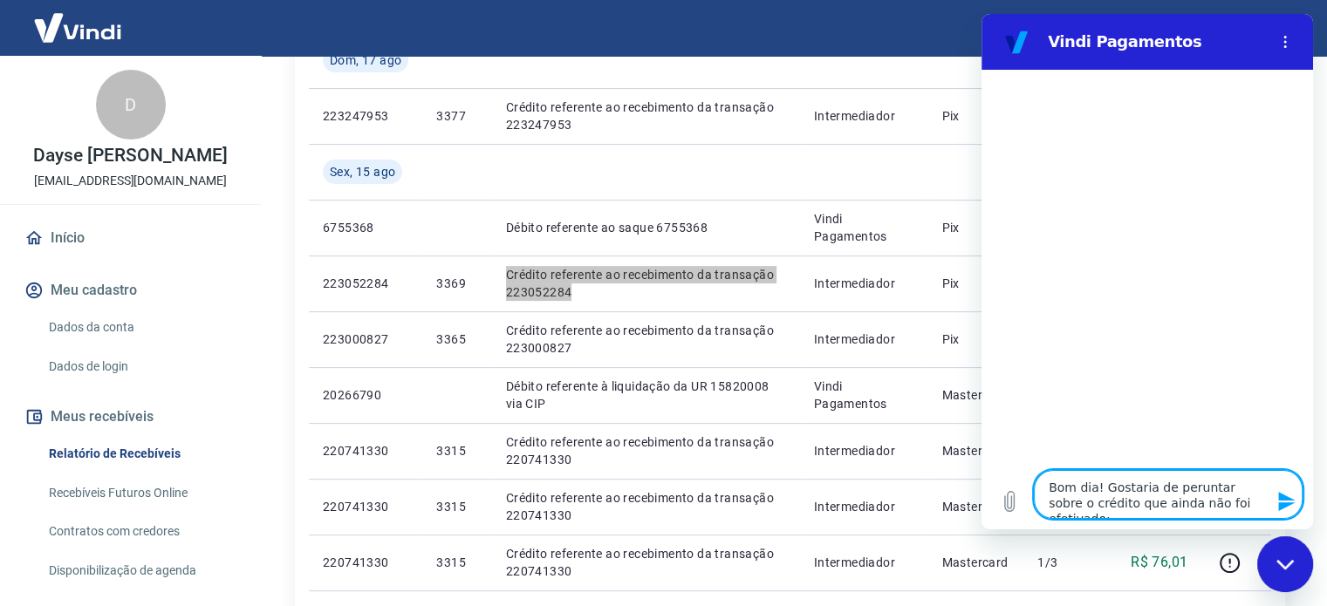
paste textarea "Crédito referente ao recebimento da transação 223052284"
type textarea "Bom dia! Gostaria de peruntar sobre o crédito que ainda não foi efetivado: Créd…"
type textarea "x"
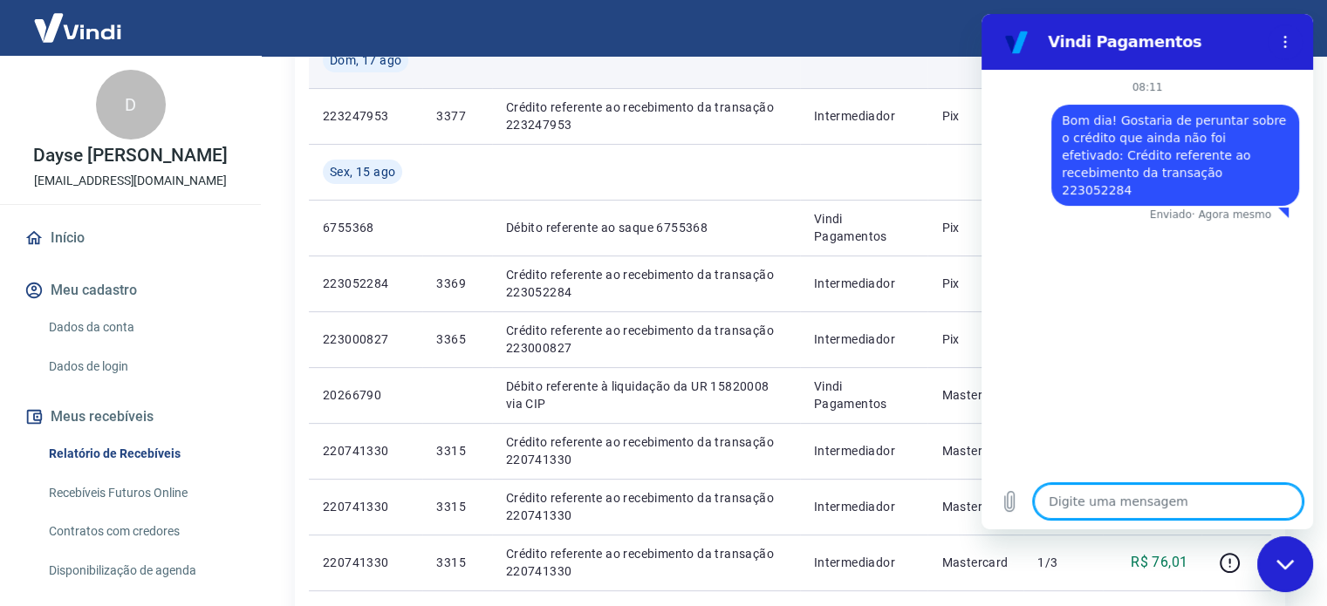
click at [903, 76] on td at bounding box center [864, 60] width 128 height 56
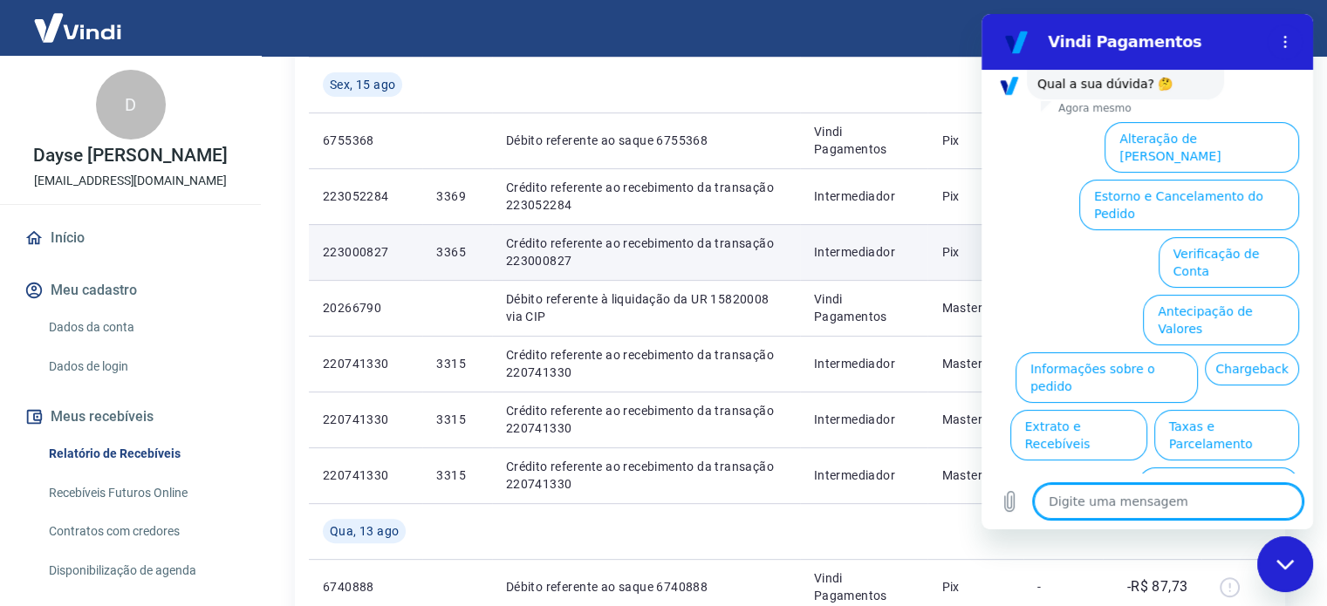
scroll to position [202, 0]
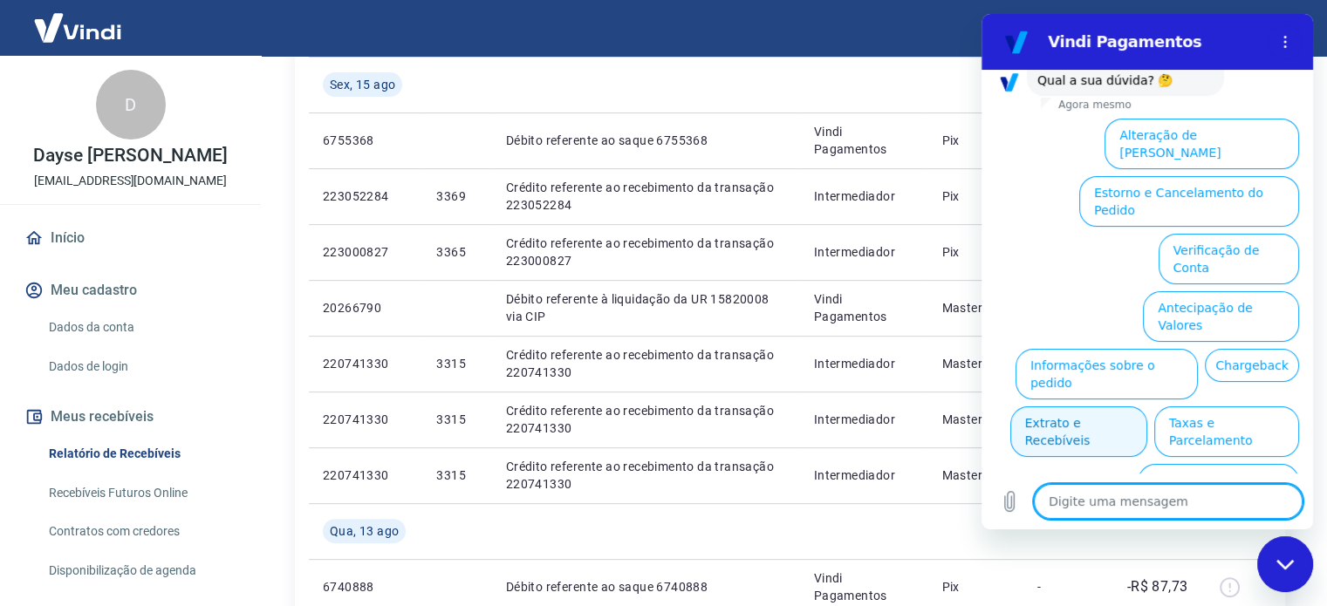
click at [1147, 406] on button "Extrato e Recebíveis" at bounding box center [1078, 431] width 137 height 51
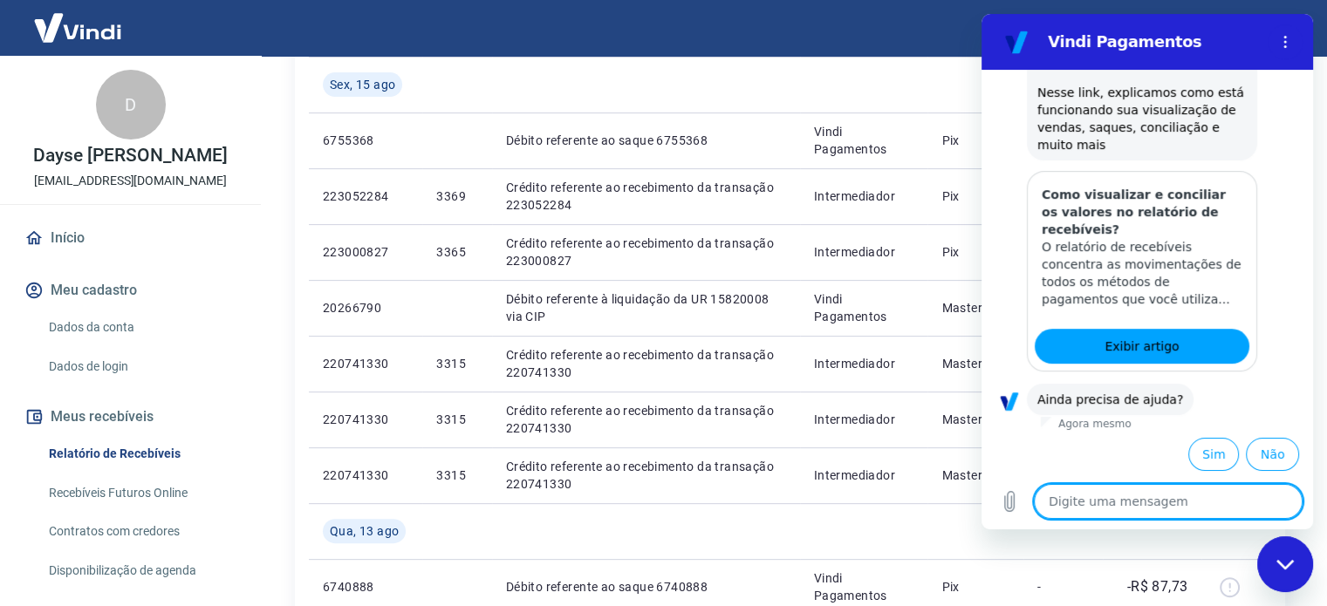
scroll to position [359, 0]
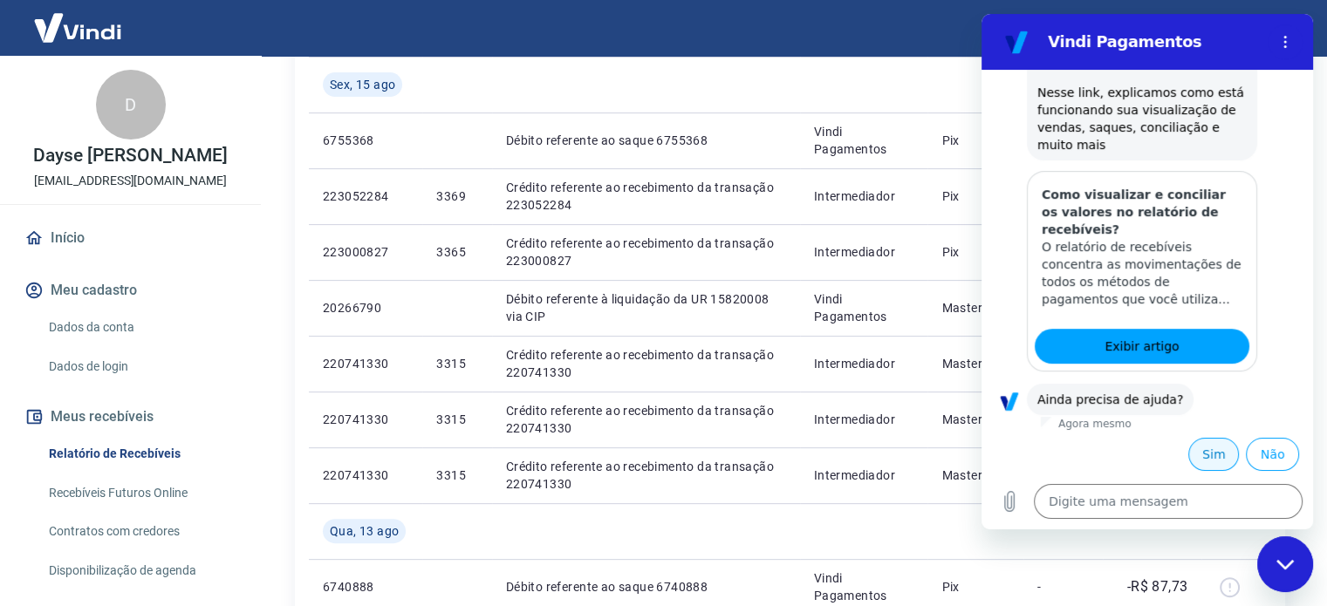
click at [1202, 449] on button "Sim" at bounding box center [1213, 454] width 51 height 33
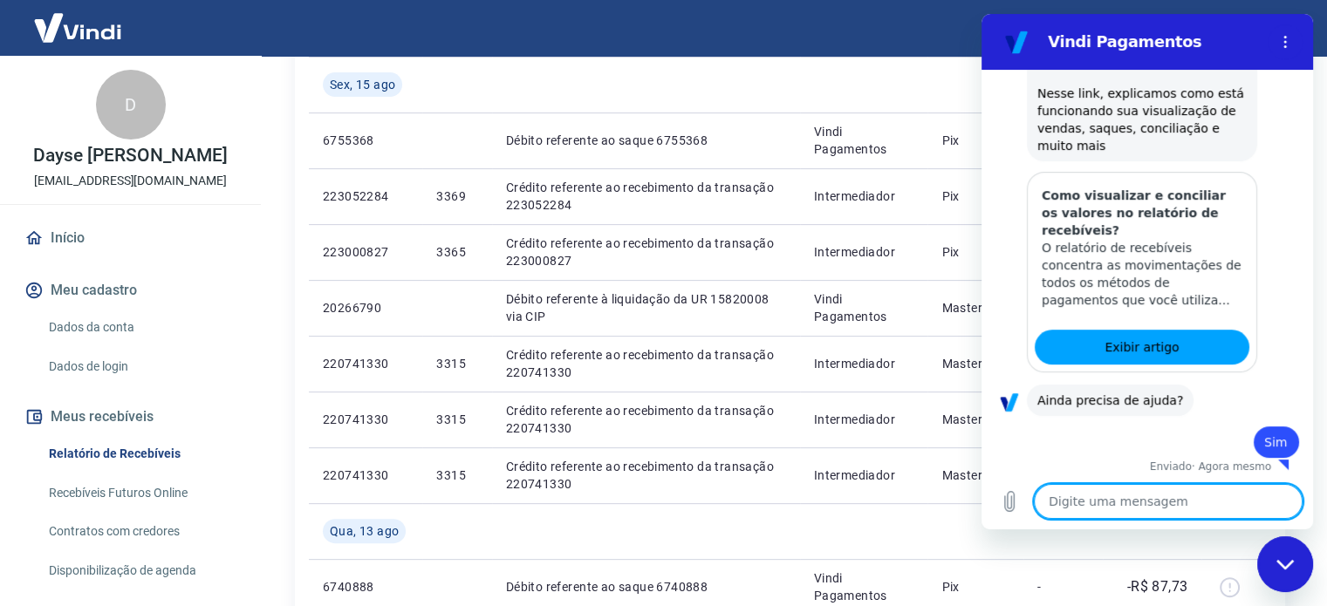
scroll to position [362, 0]
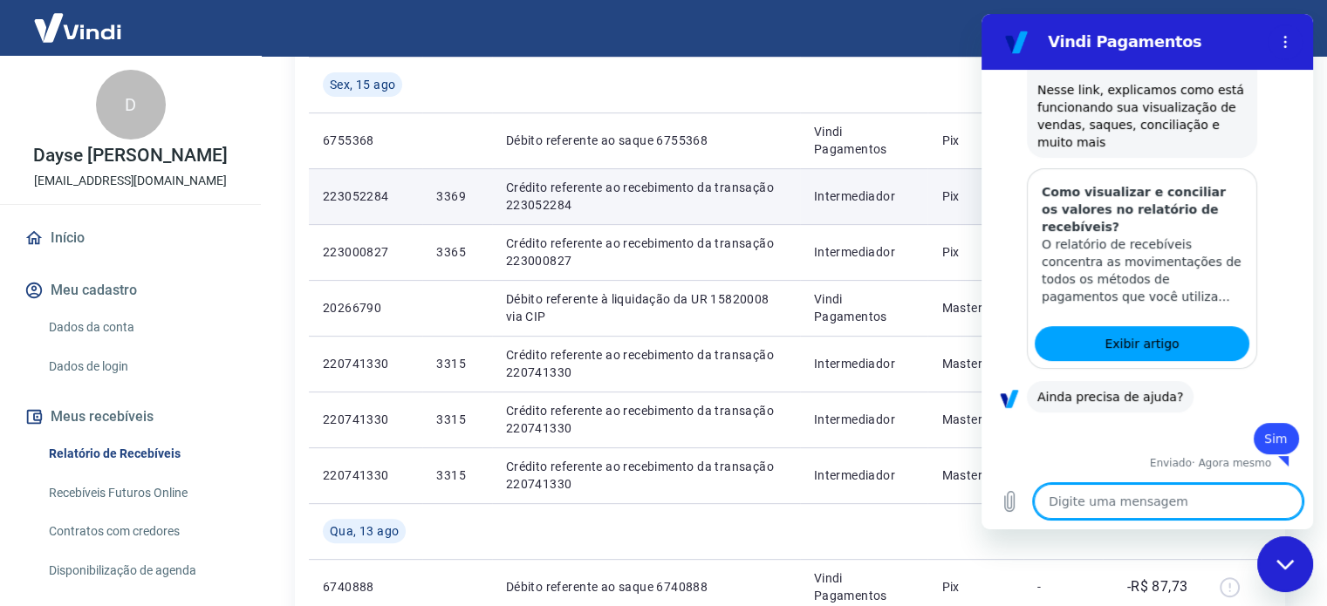
type textarea "x"
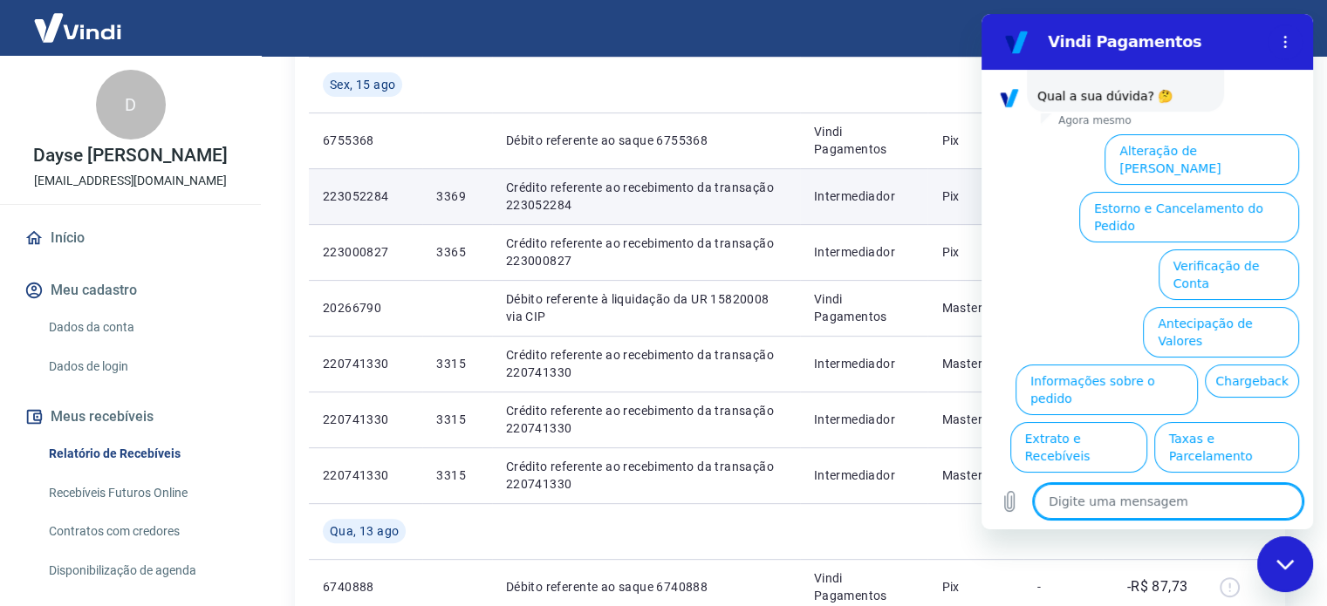
scroll to position [830, 0]
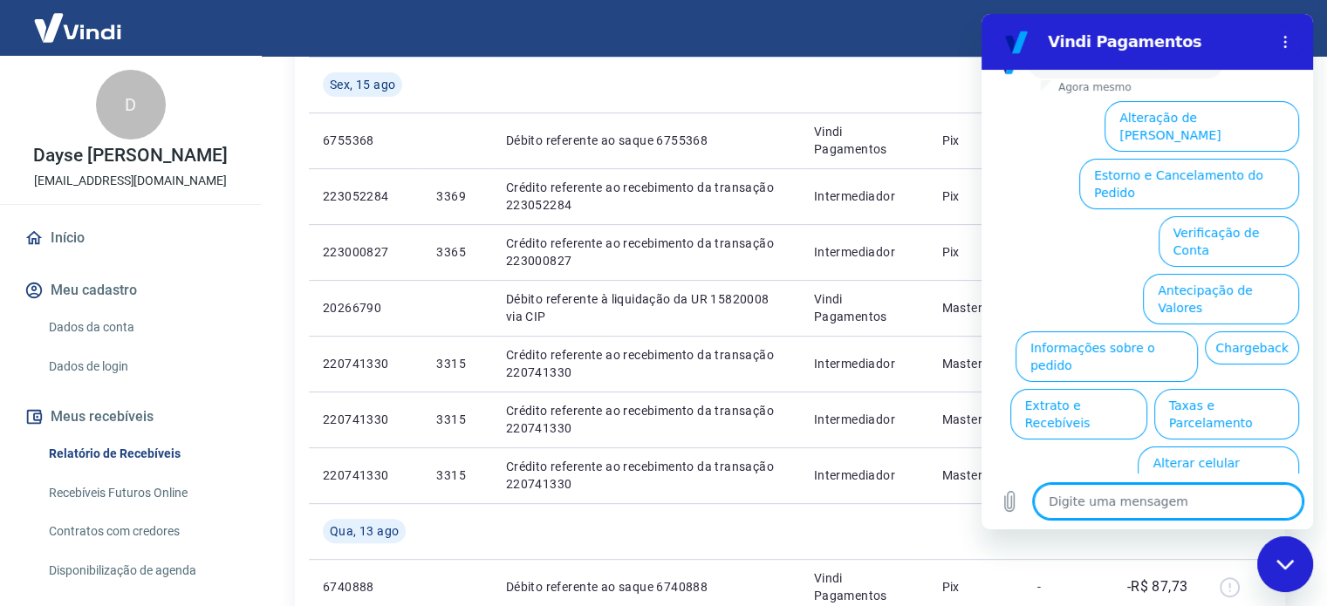
type textarea "F"
type textarea "x"
type textarea "Fa"
type textarea "x"
type textarea "Fal"
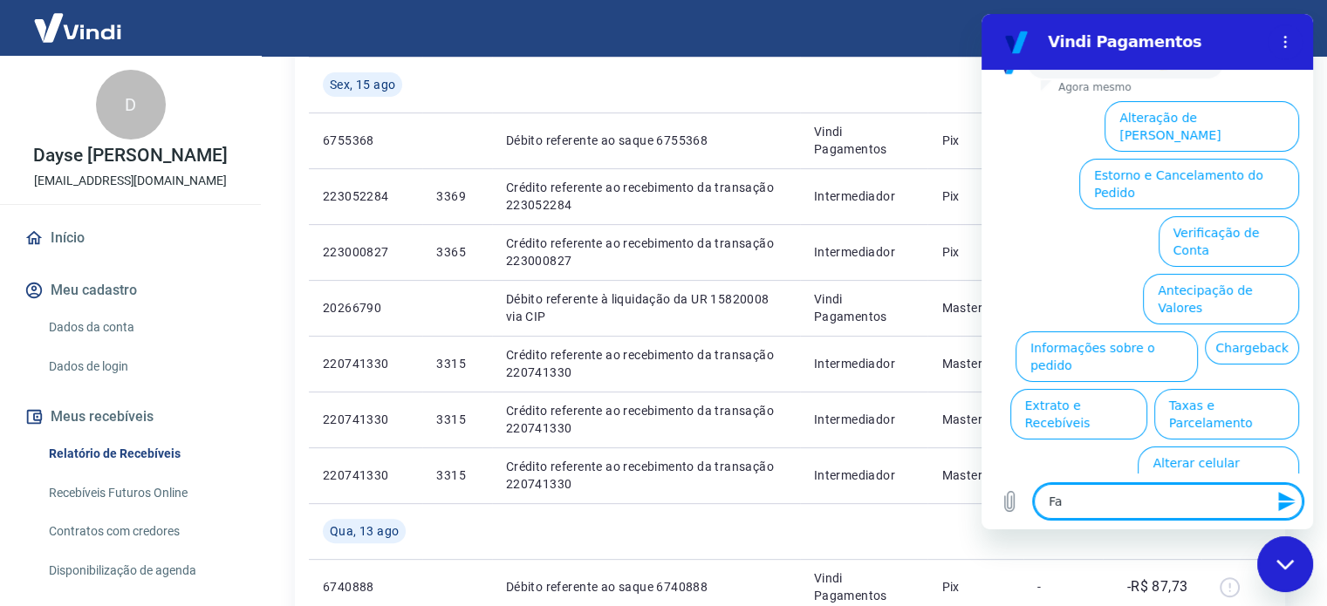
type textarea "x"
type textarea "Fala"
type textarea "x"
type textarea "Falar"
type textarea "x"
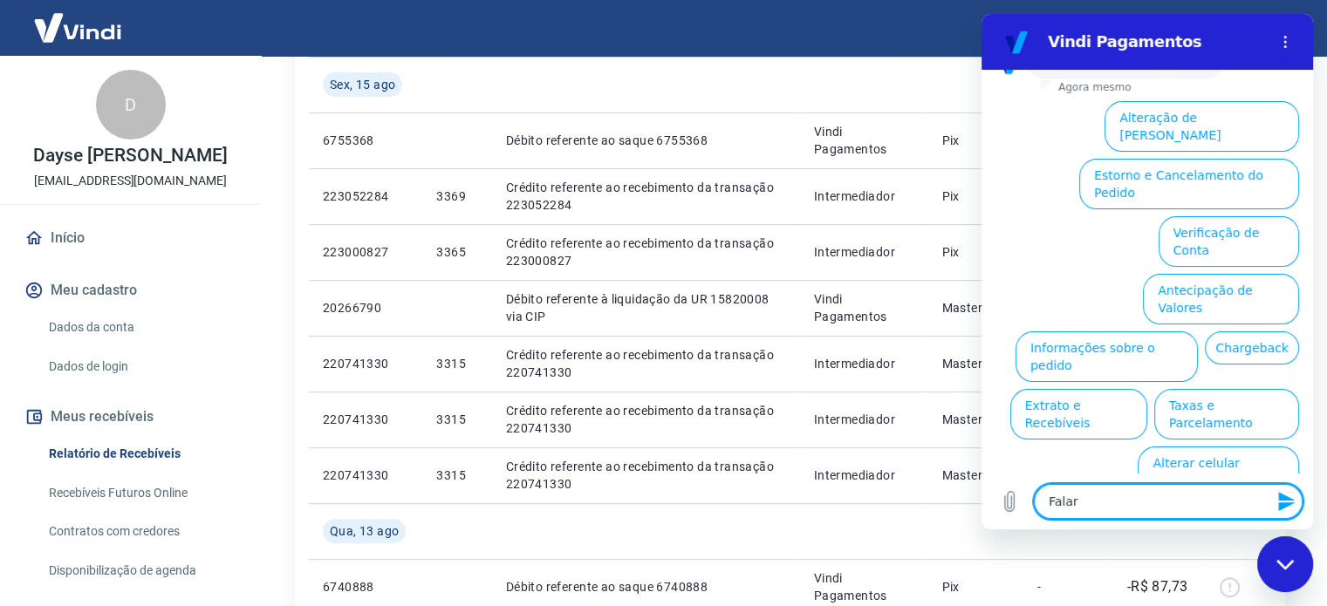
type textarea "Falar"
type textarea "x"
type textarea "Falar c"
type textarea "x"
type textarea "Falar co"
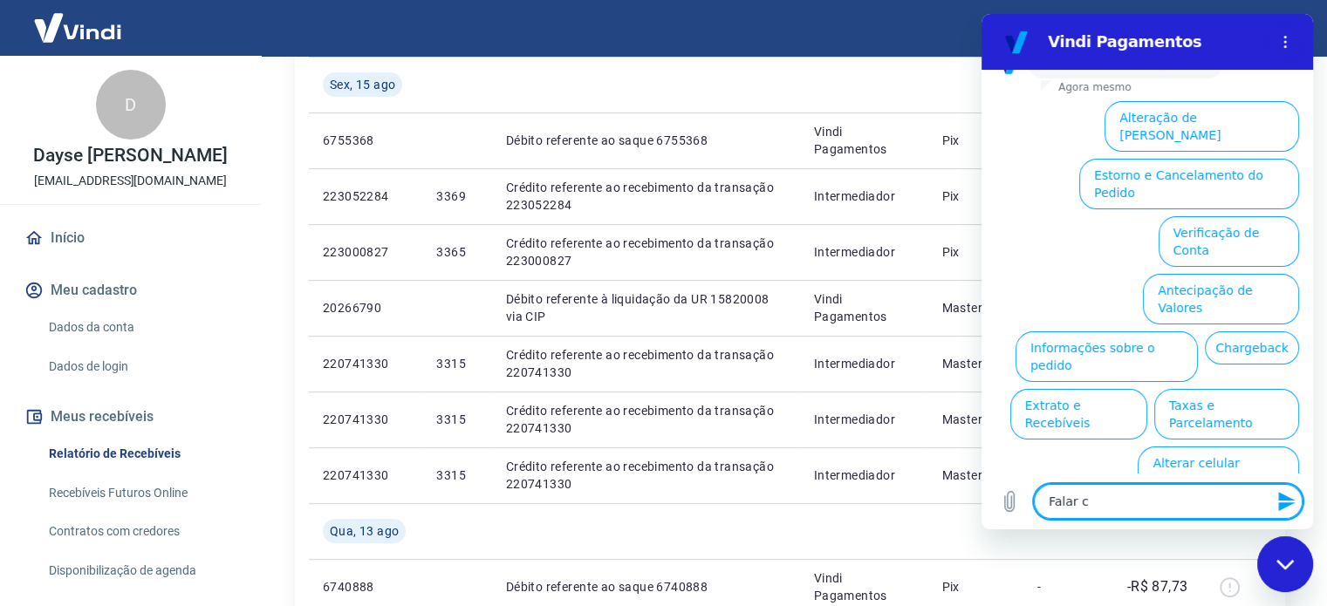
type textarea "x"
type textarea "Falar com"
type textarea "x"
type textarea "Falar com"
type textarea "x"
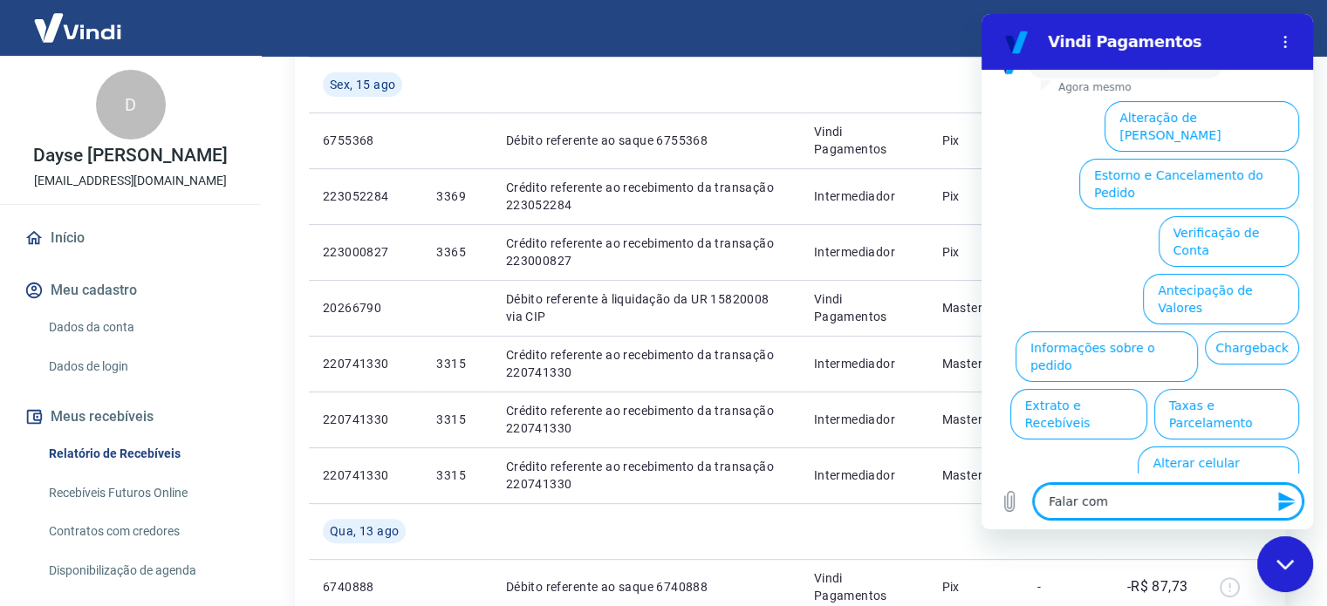
type textarea "Falar com a"
type textarea "x"
type textarea "Falar com at"
type textarea "x"
type textarea "Falar com ate"
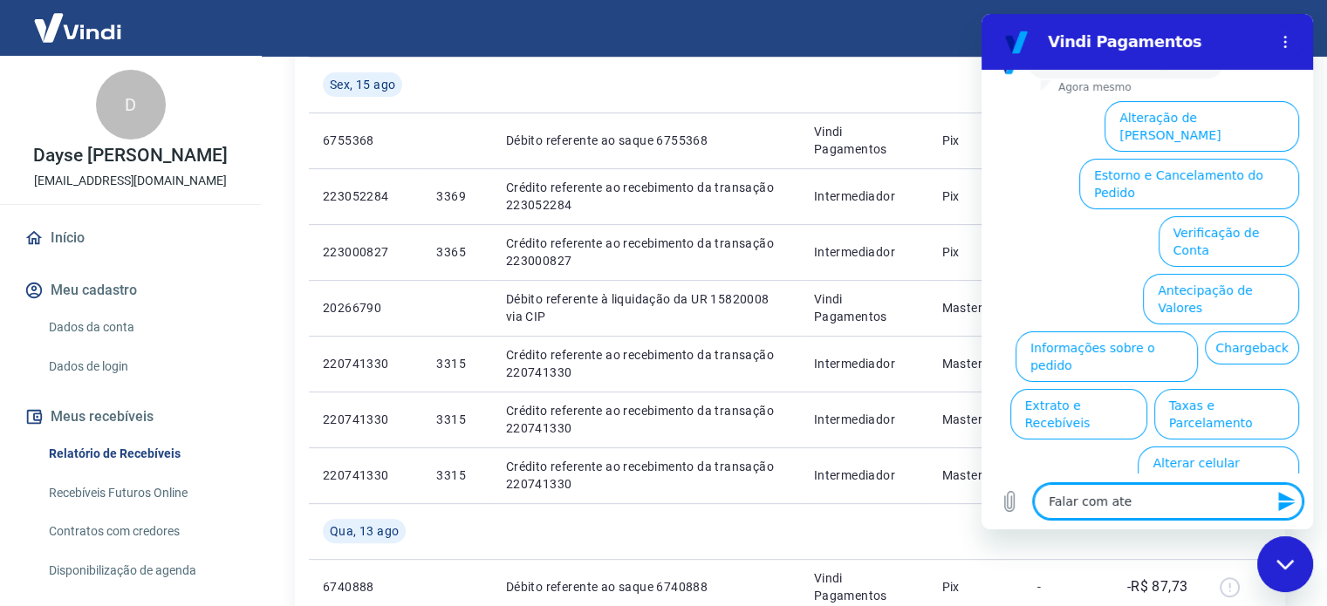
type textarea "x"
type textarea "Falar com [GEOGRAPHIC_DATA]"
type textarea "x"
type textarea "Falar com [GEOGRAPHIC_DATA]"
type textarea "x"
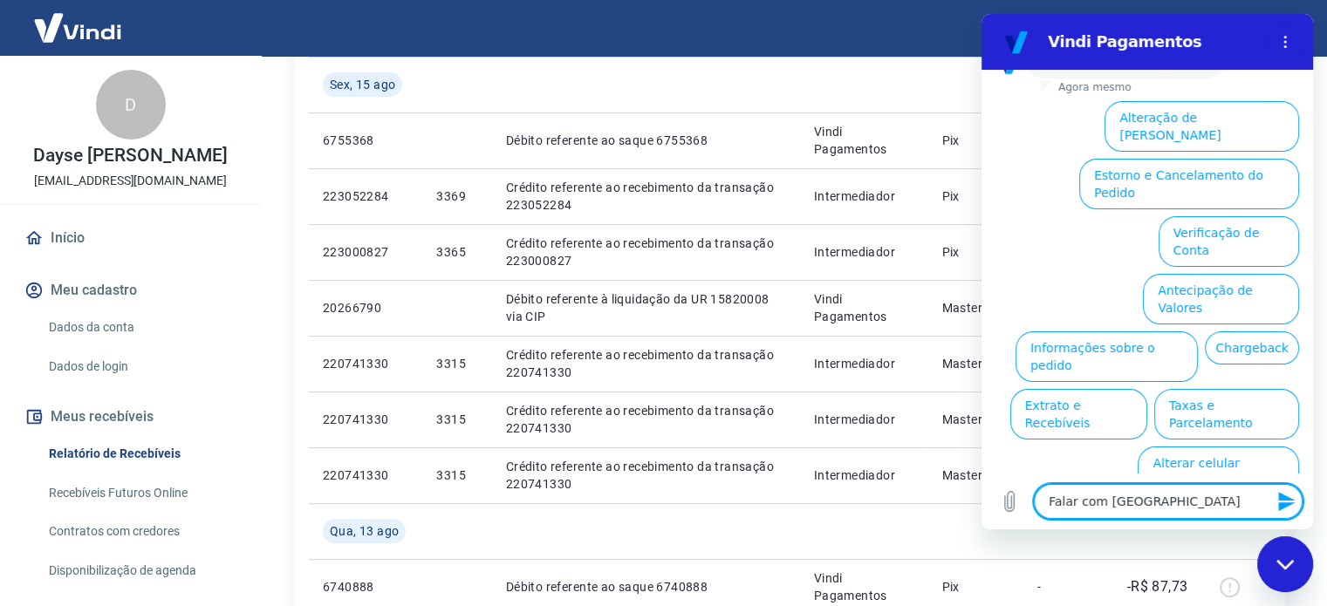
type textarea "Falar com [GEOGRAPHIC_DATA]"
type textarea "x"
type textarea "Falar com atend"
type textarea "x"
type textarea "Falar com atende"
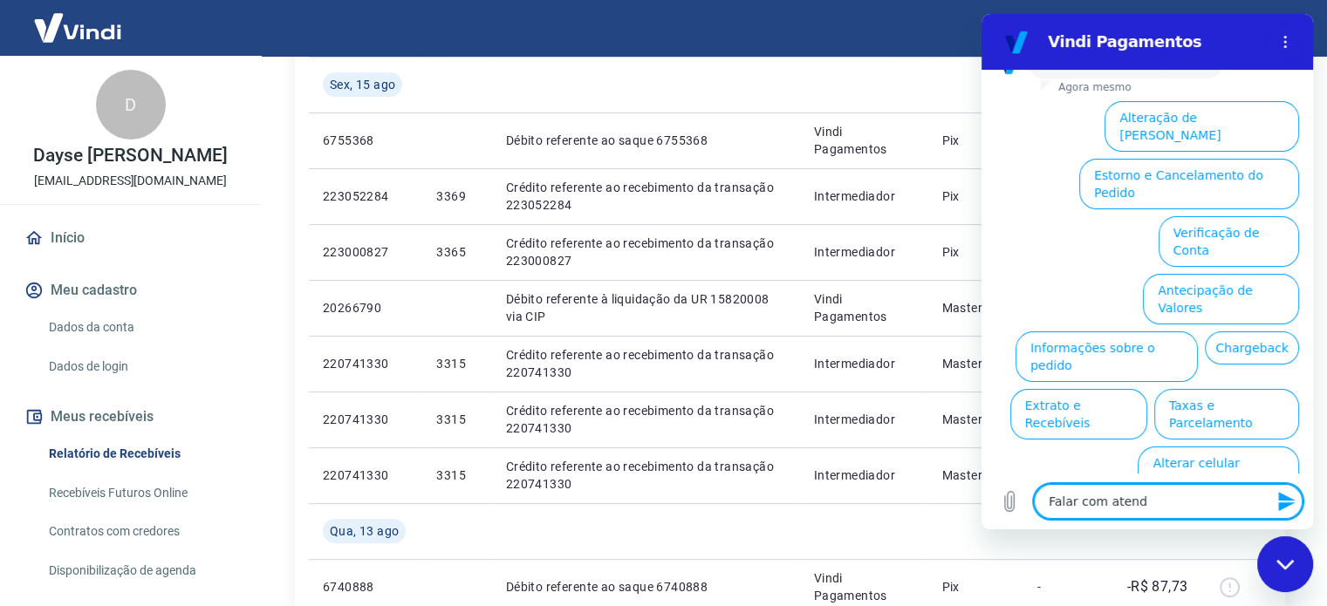
type textarea "x"
type textarea "Falar com atenden"
type textarea "x"
type textarea "Falar com atendent"
type textarea "x"
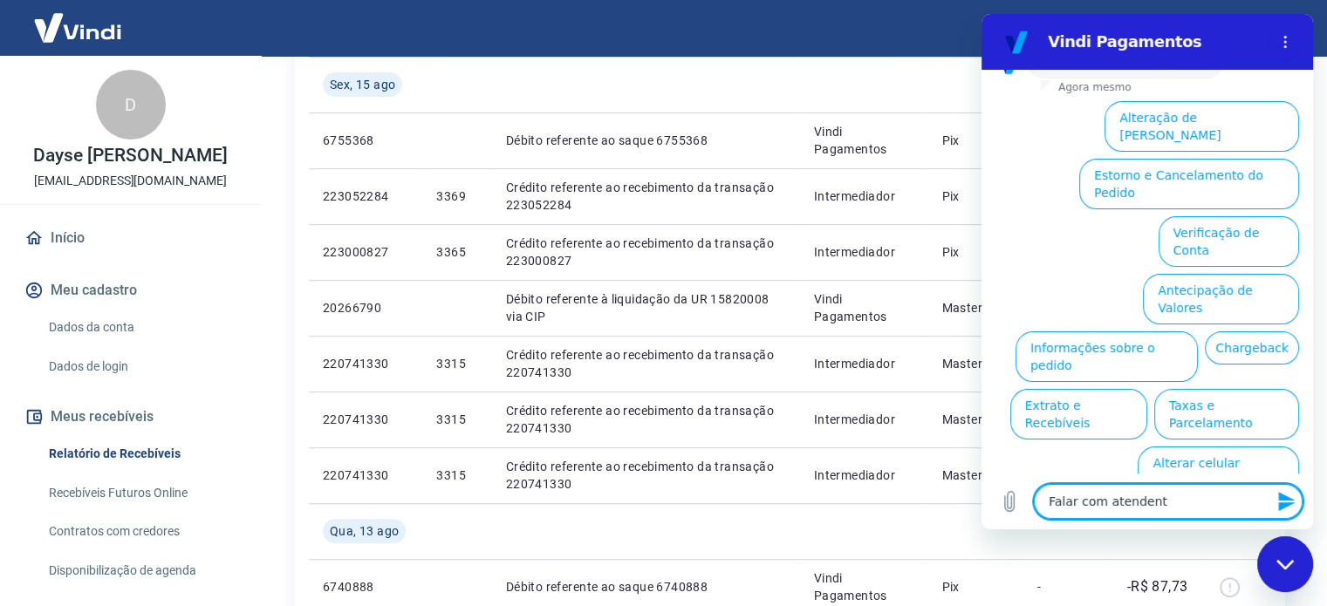
type textarea "Falar com atendente"
type textarea "x"
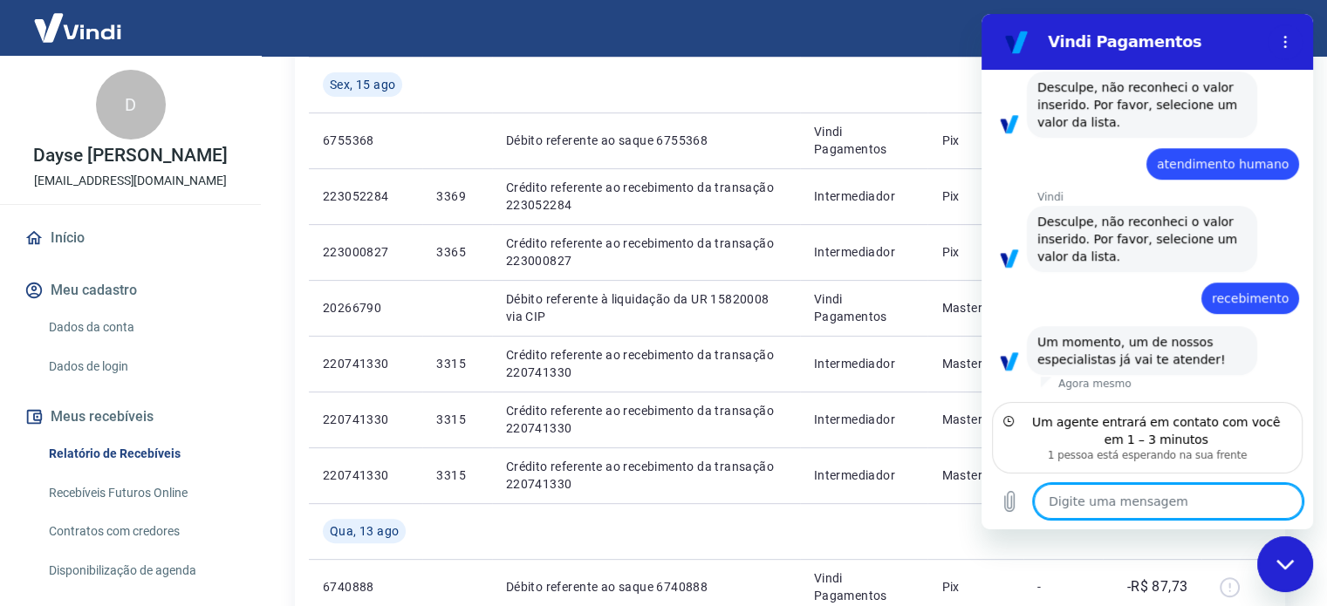
scroll to position [1039, 0]
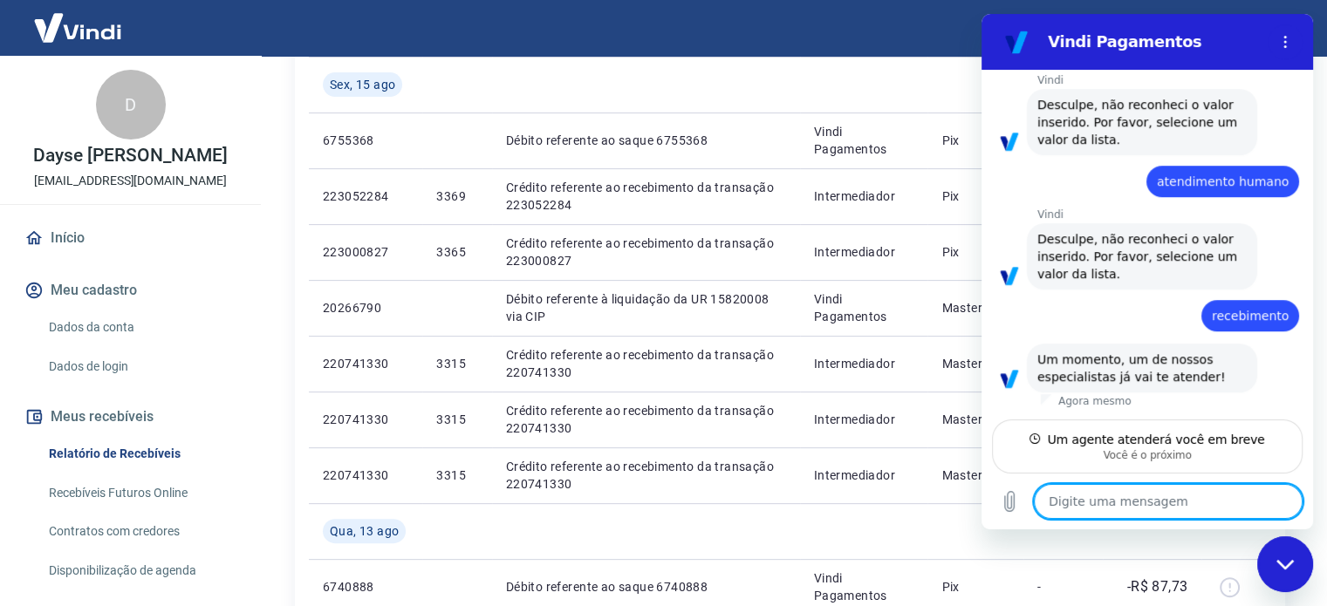
paste textarea "Crédito referente ao recebimento da transação 223052284"
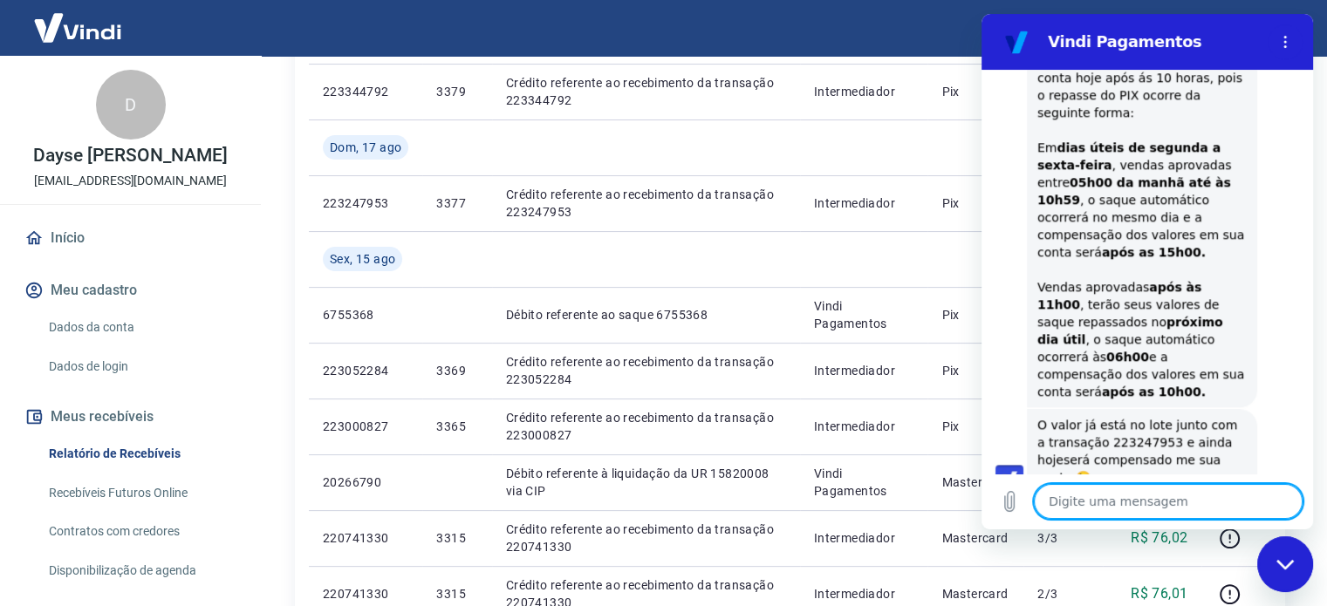
scroll to position [1881, 0]
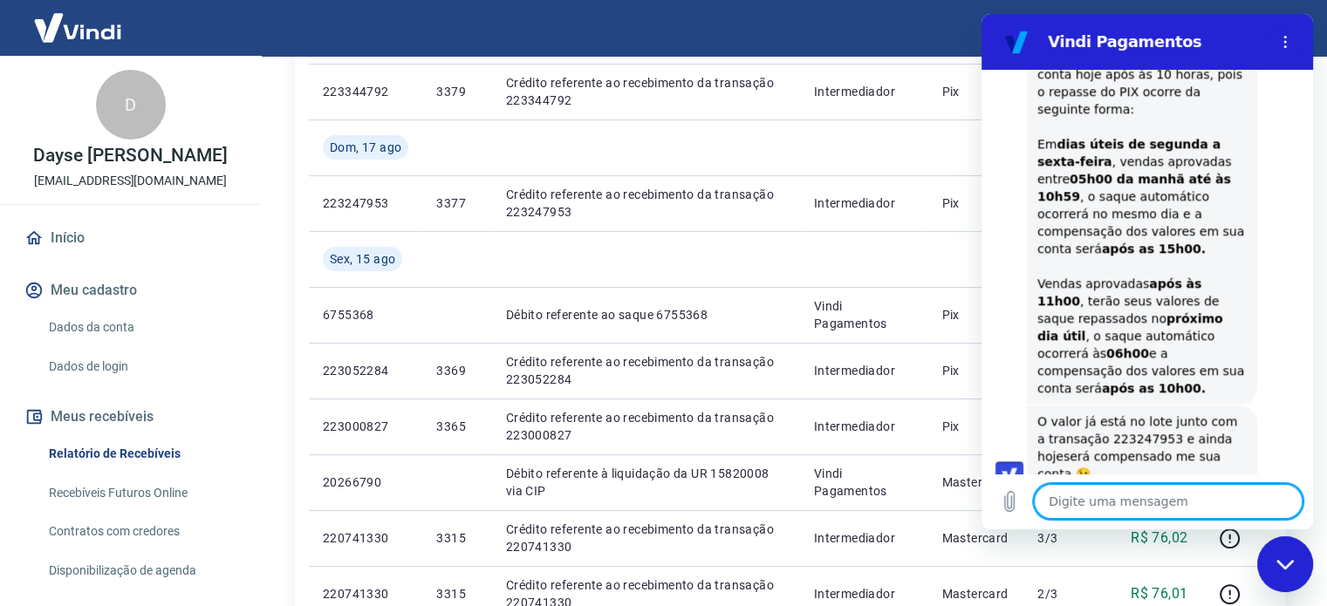
click at [1142, 495] on textarea at bounding box center [1168, 501] width 269 height 35
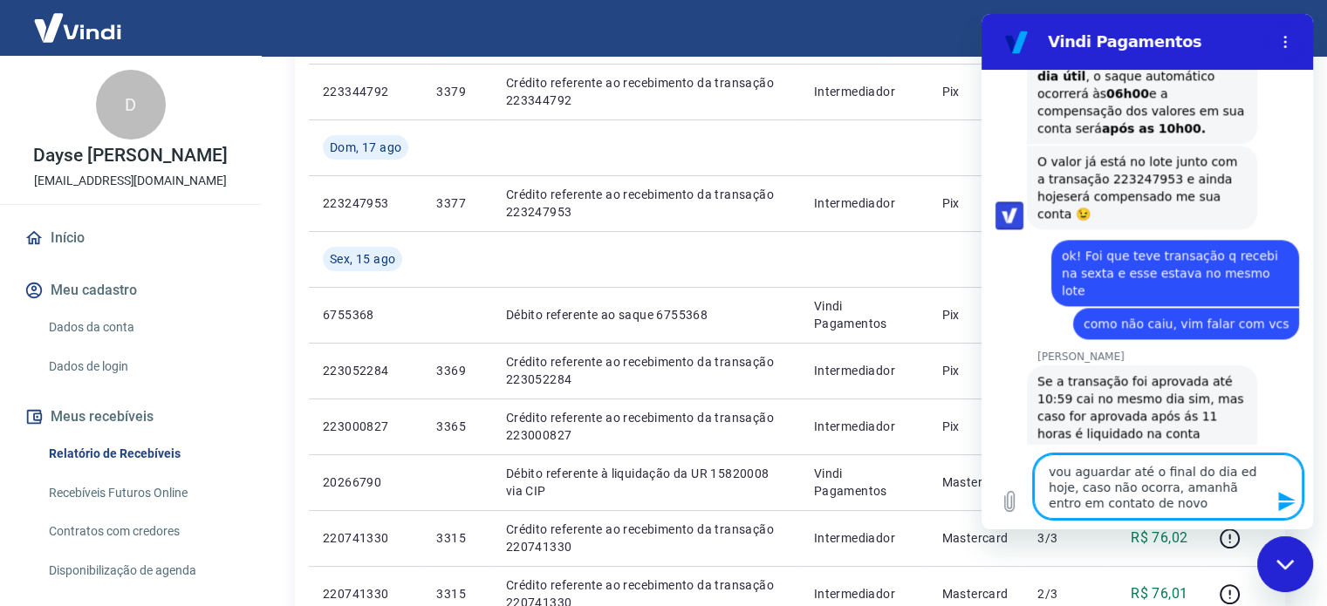
scroll to position [2139, 0]
click at [1230, 467] on textarea "vou aguardar até o final do dia ed hoje, caso não ocorra, amanhã entro em conta…" at bounding box center [1168, 486] width 269 height 65
click at [1222, 472] on textarea "vou aguardar até o final do dia ed hoje, caso não ocorra, amanhã entro em conta…" at bounding box center [1168, 486] width 269 height 65
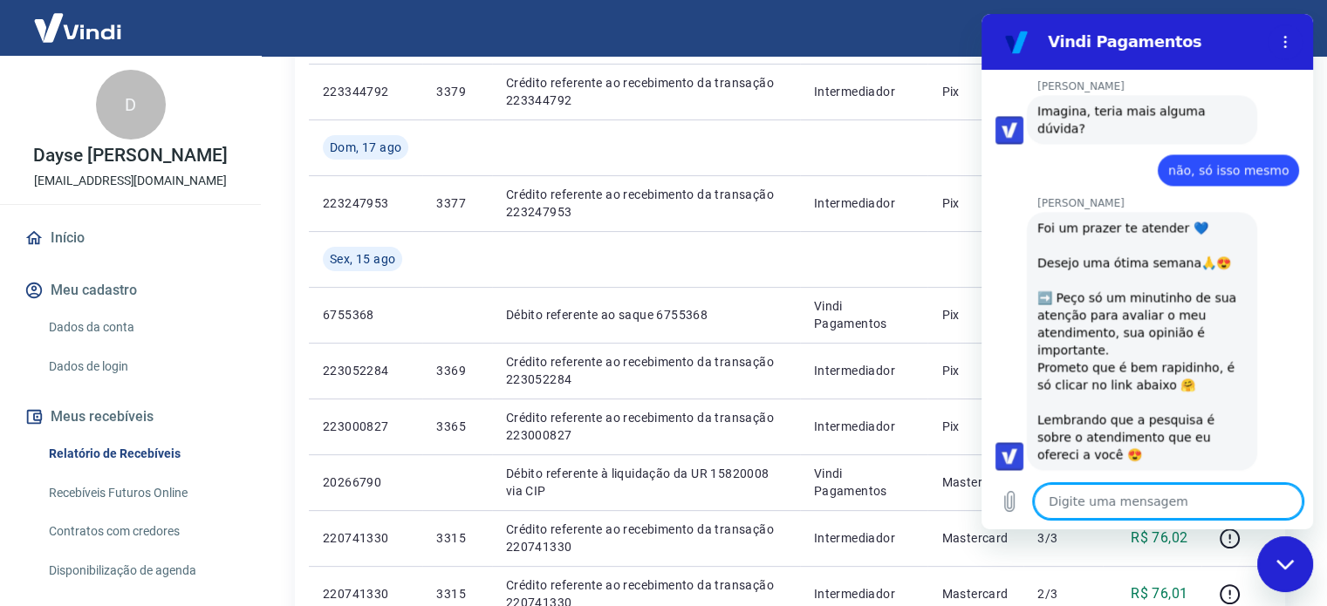
scroll to position [2860, 0]
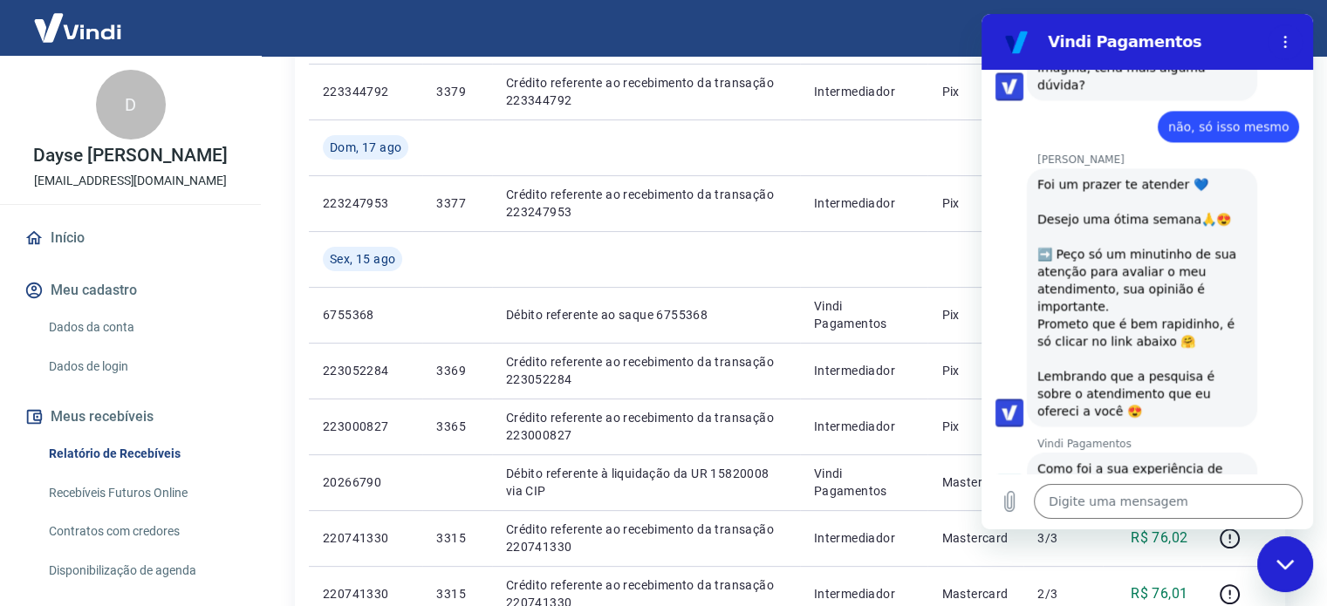
click at [1174, 524] on button "Boa 👍" at bounding box center [1178, 549] width 71 height 51
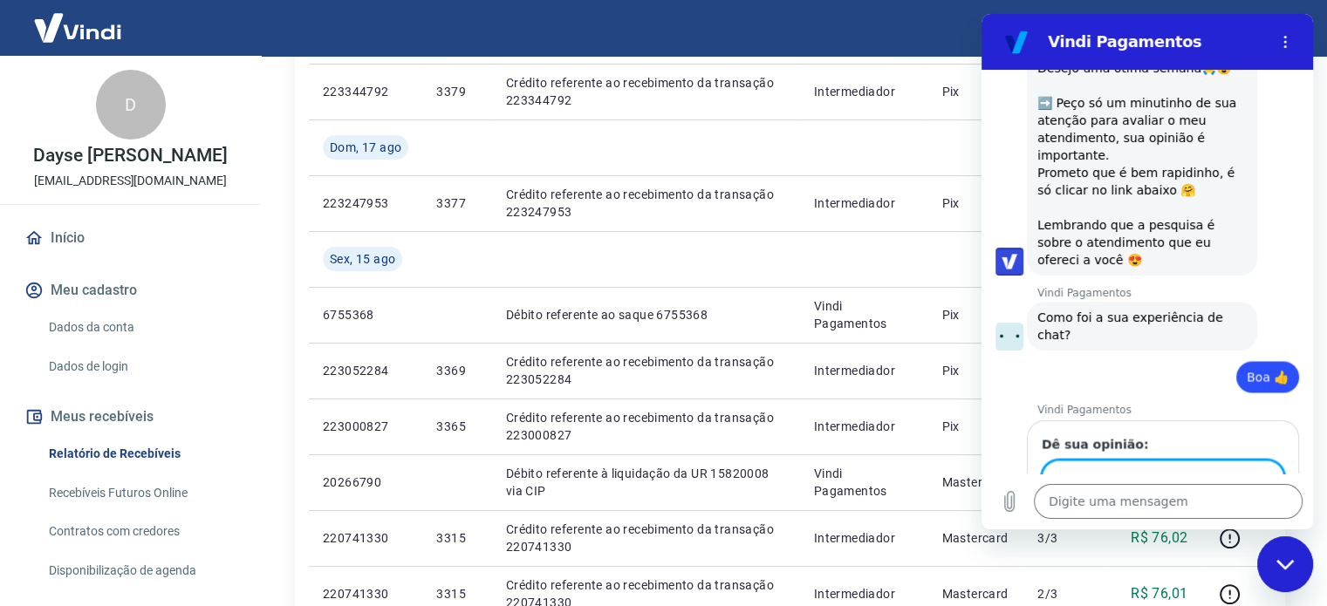
scroll to position [3009, 0]
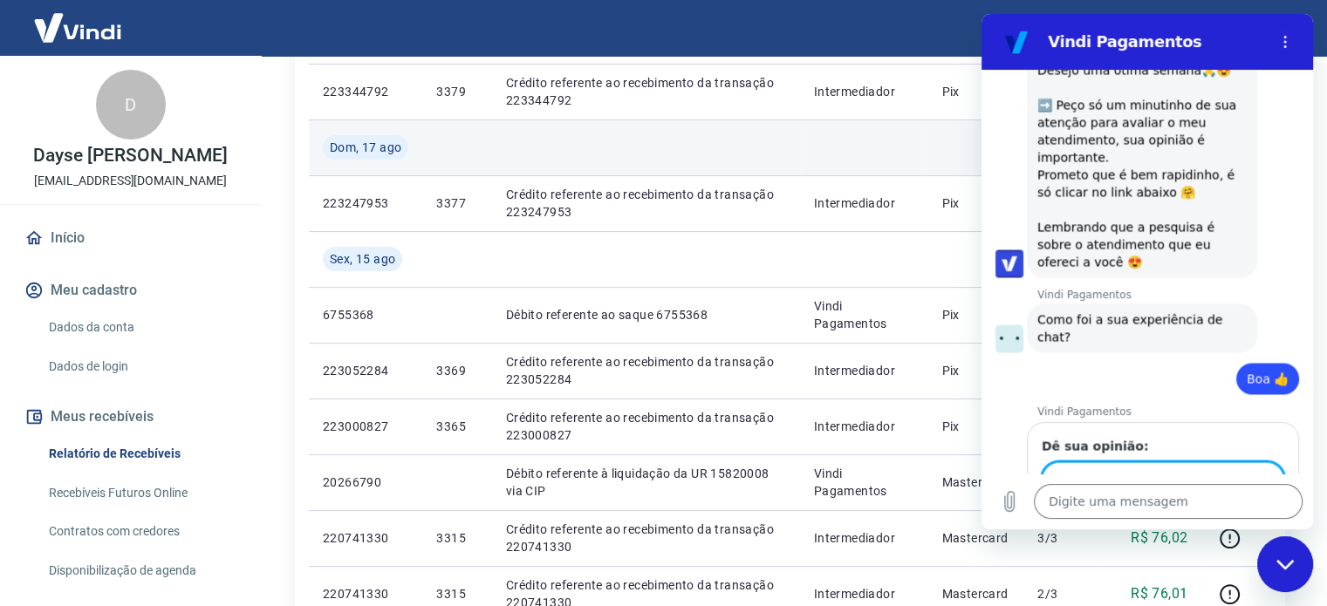
click at [905, 135] on td at bounding box center [864, 147] width 128 height 56
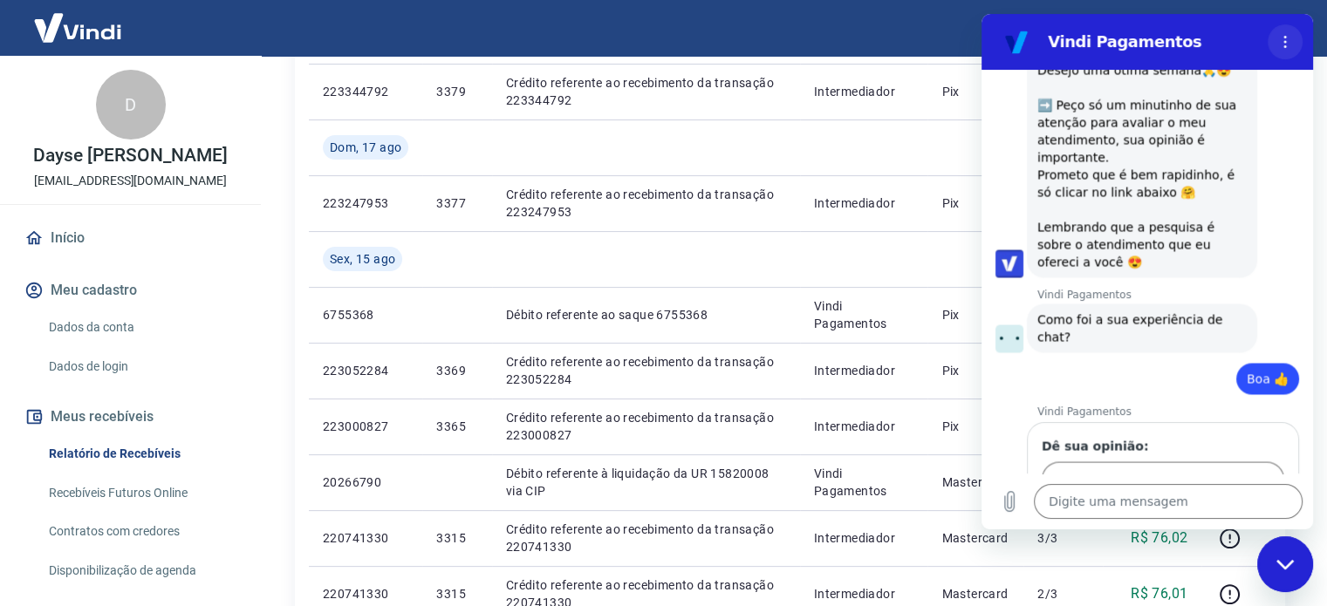
click at [1294, 41] on button "Menu de opções" at bounding box center [1284, 41] width 35 height 35
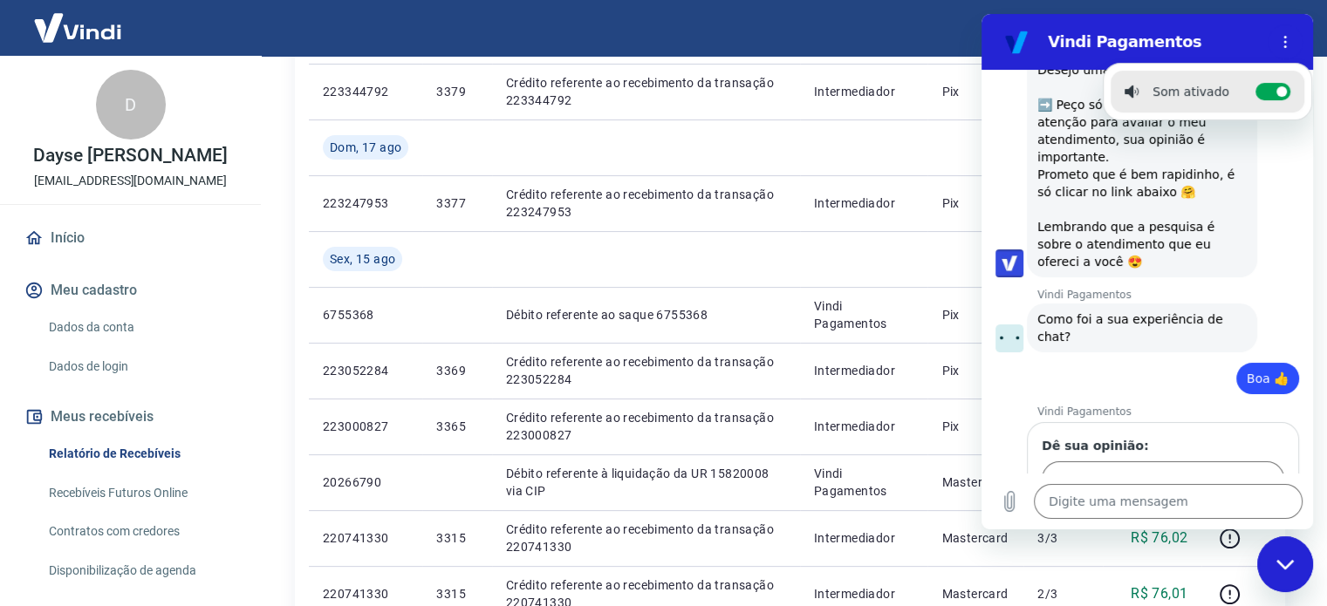
click at [988, 57] on section "Vindi Pagamentos Som ativado Alternar notificações sonoras" at bounding box center [1146, 42] width 331 height 56
